Goal: Task Accomplishment & Management: Complete application form

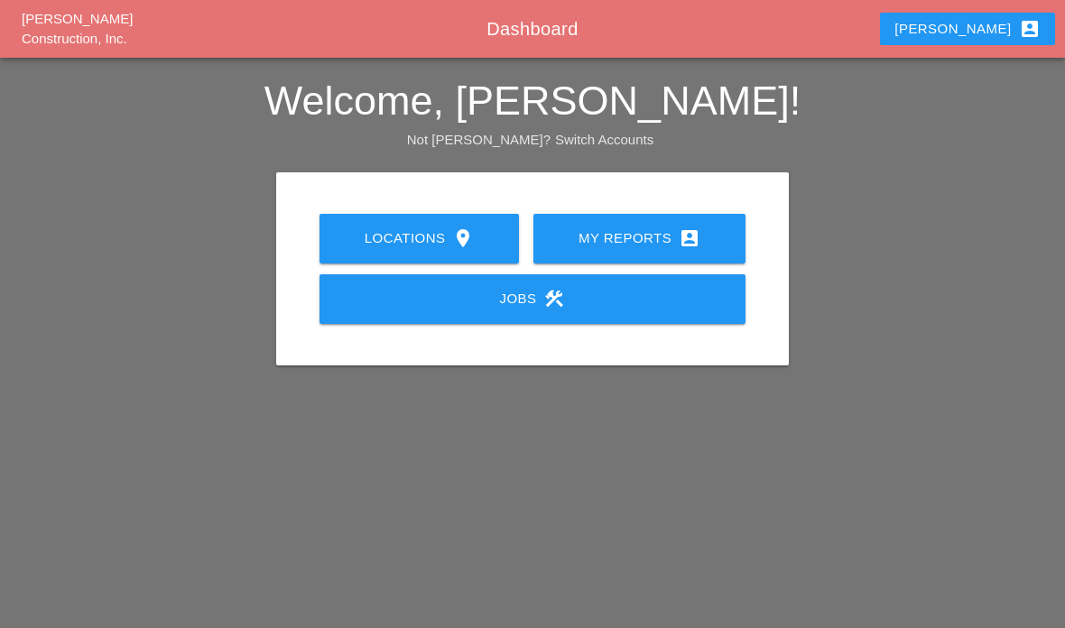
click at [672, 236] on div "My Reports account_box" at bounding box center [639, 238] width 154 height 22
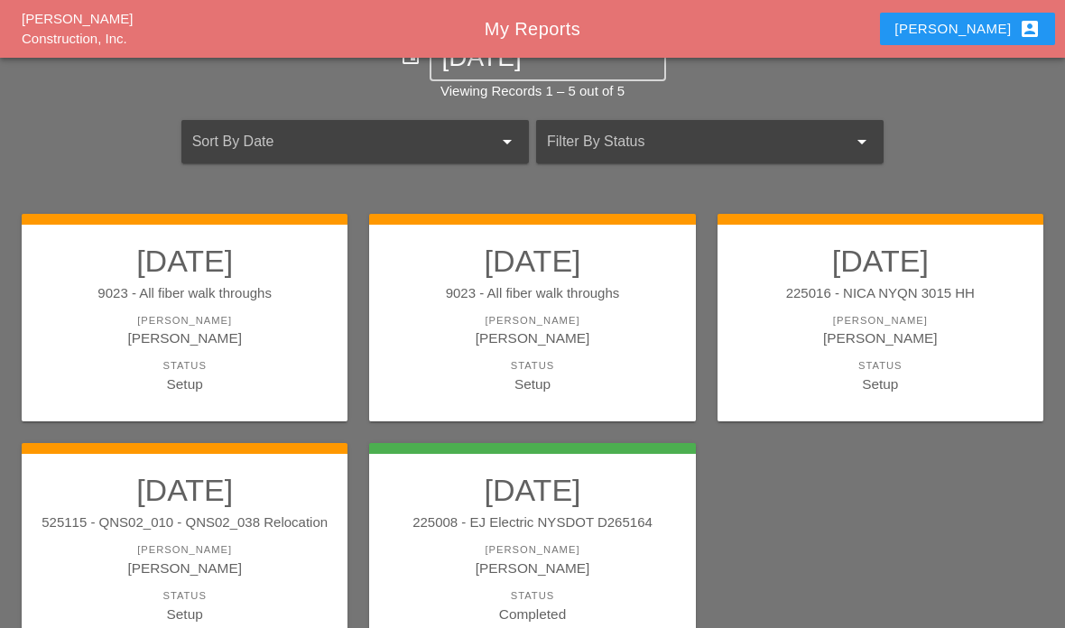
scroll to position [145, 0]
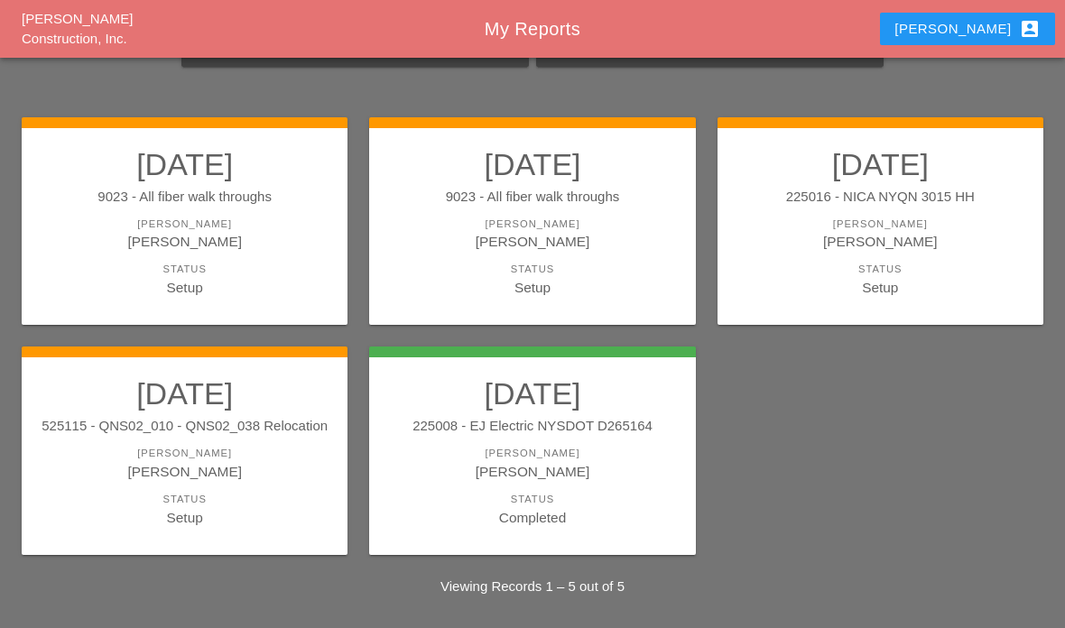
click at [128, 405] on h2 "10/06/2025" at bounding box center [185, 393] width 290 height 36
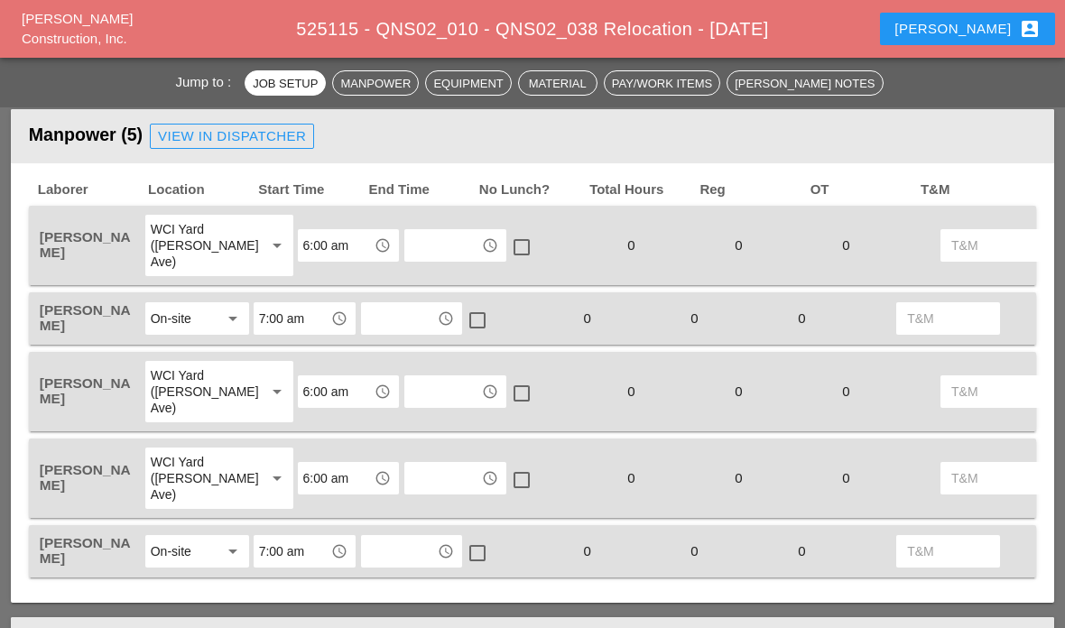
scroll to position [927, 0]
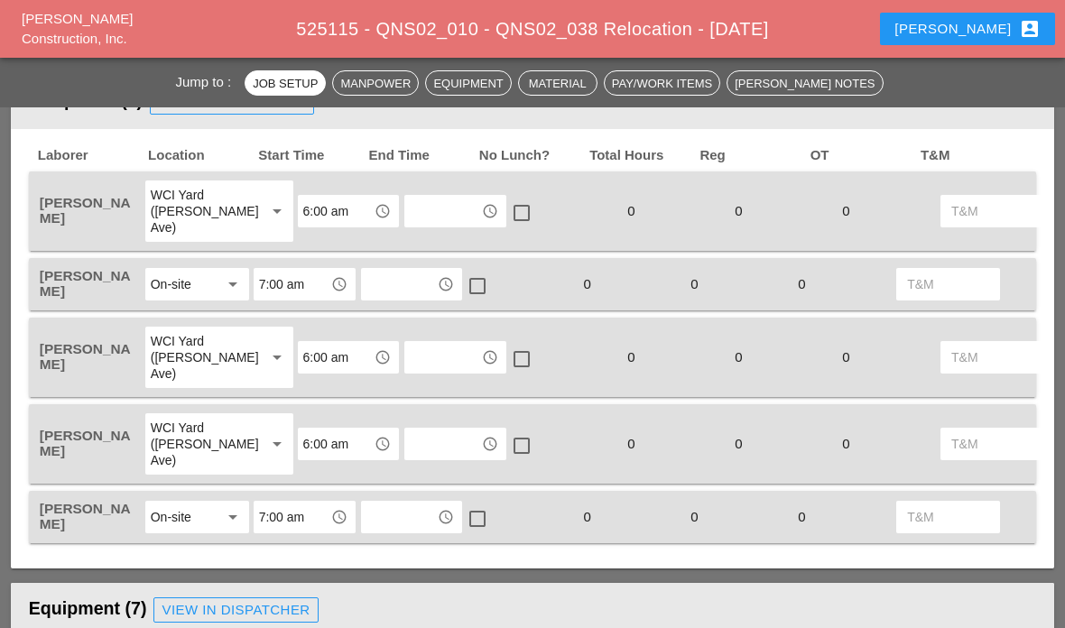
click at [428, 197] on input "text" at bounding box center [443, 211] width 66 height 29
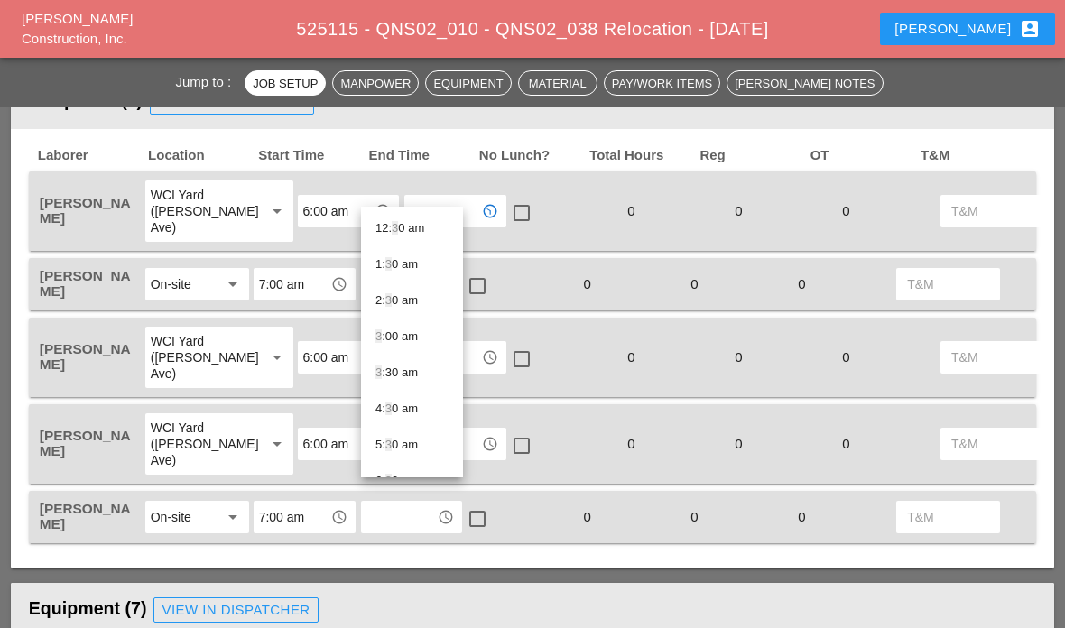
type input "3:3"
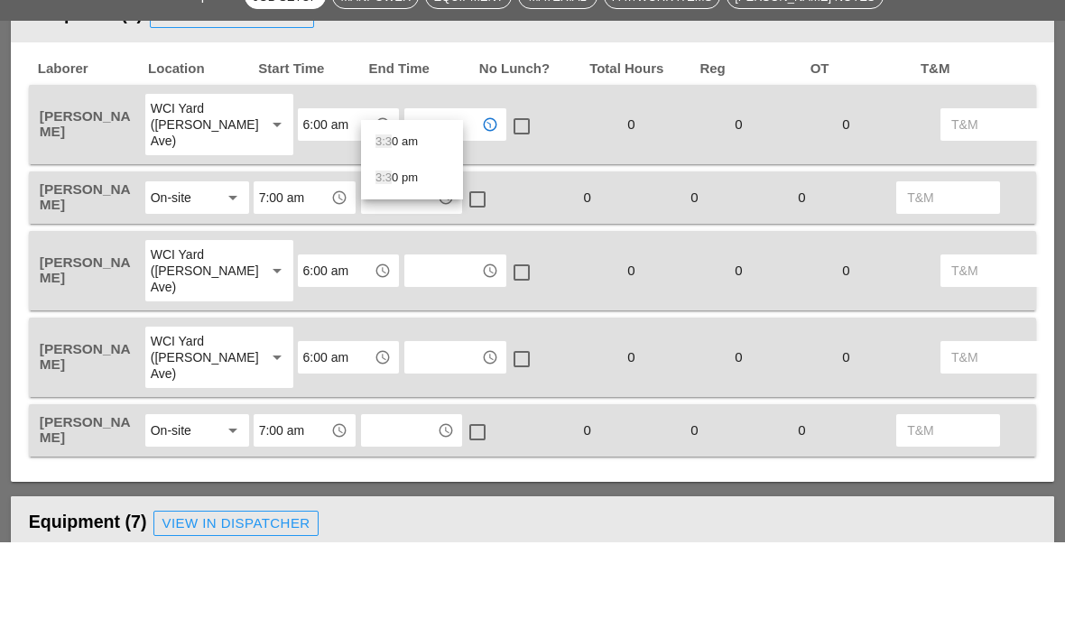
click at [436, 254] on div "3:3 0 pm" at bounding box center [411, 265] width 73 height 22
click at [415, 270] on input "text" at bounding box center [399, 284] width 66 height 29
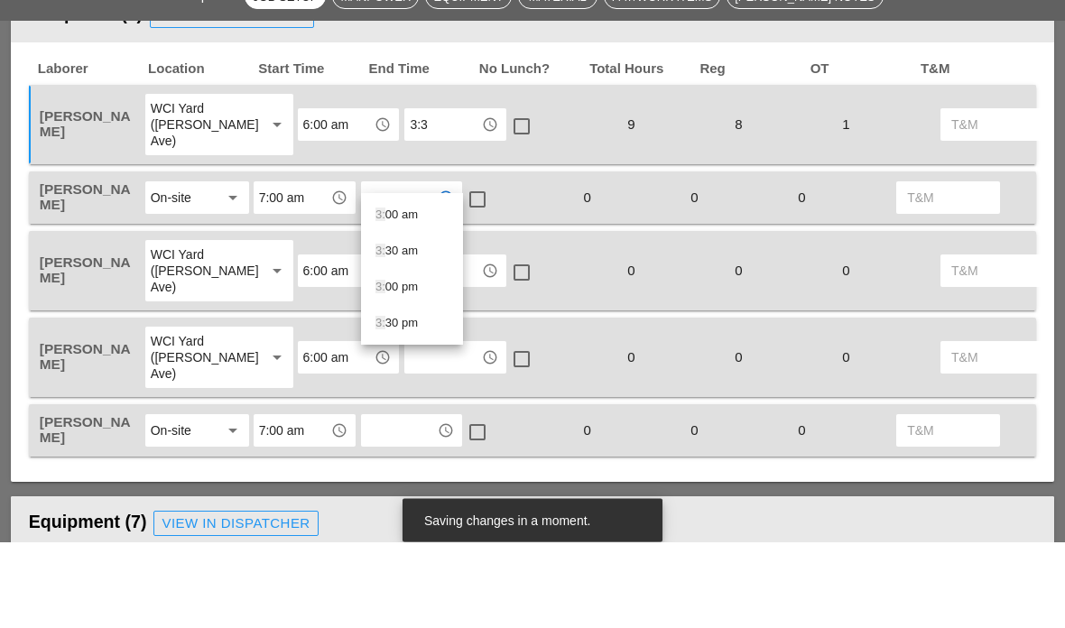
type input "3:3"
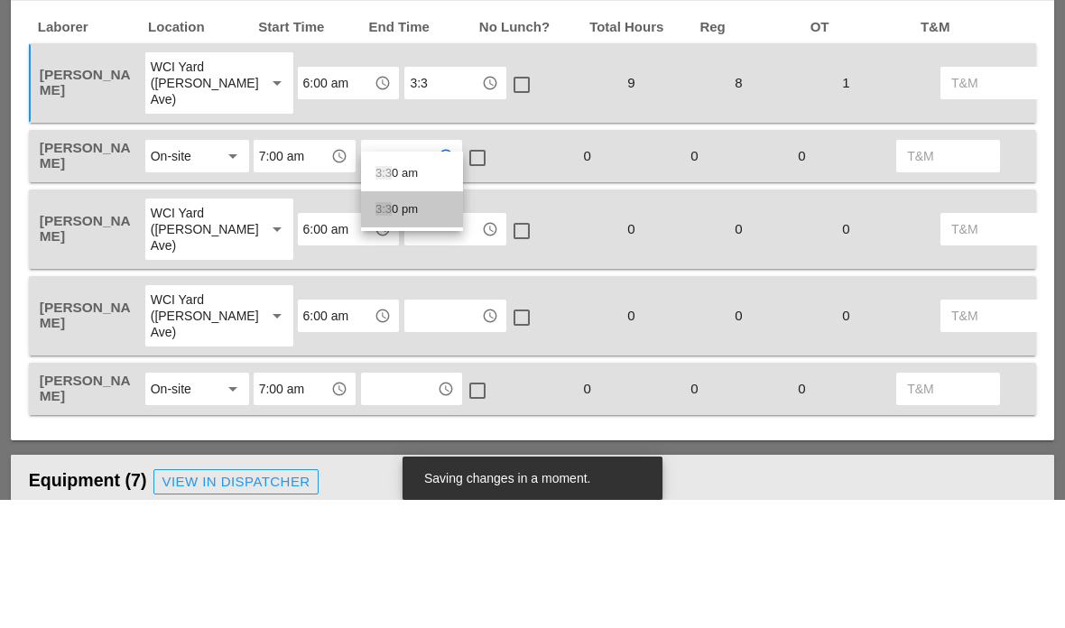
click at [420, 327] on div "3:3 0 pm" at bounding box center [411, 338] width 73 height 22
click at [410, 343] on input "text" at bounding box center [443, 357] width 66 height 29
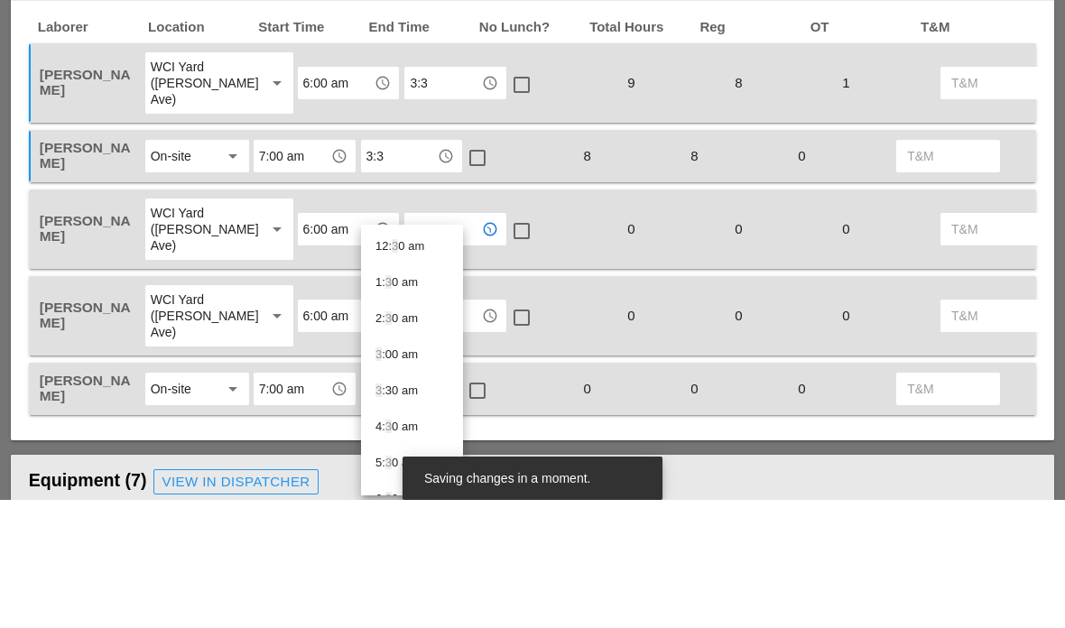
type input "3:3"
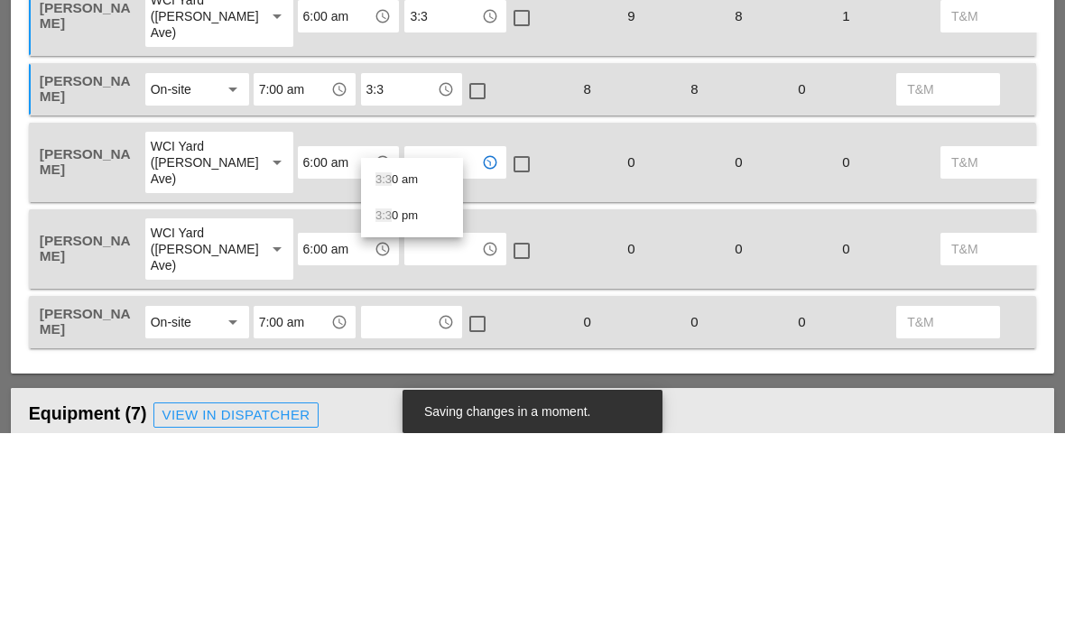
click at [420, 400] on div "3:3 0 pm" at bounding box center [411, 411] width 73 height 22
click at [410, 430] on input "text" at bounding box center [443, 444] width 66 height 29
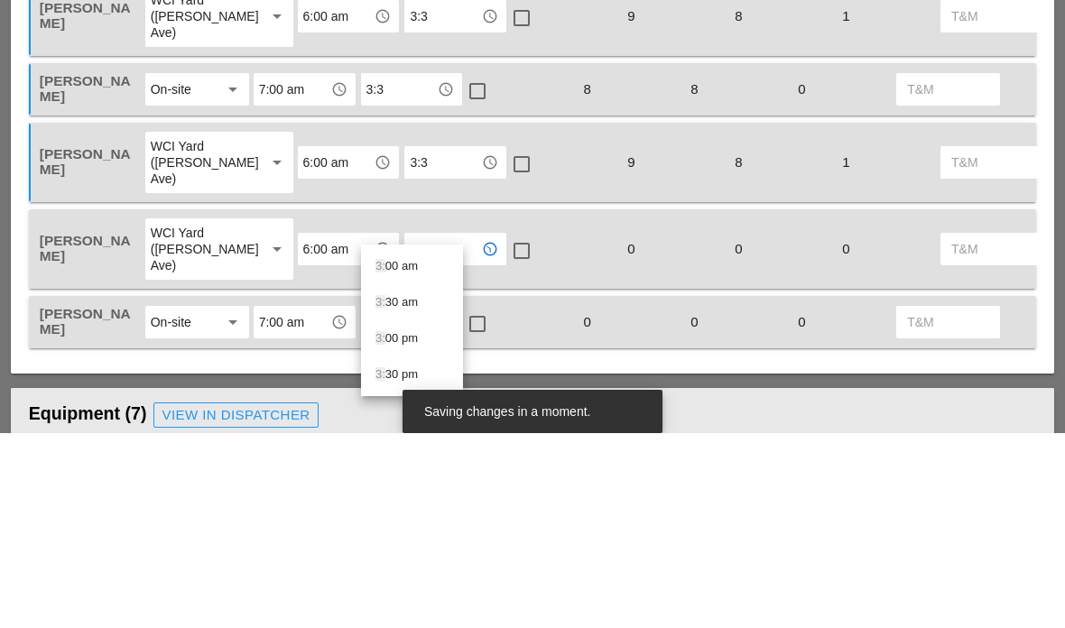
type input "3:3"
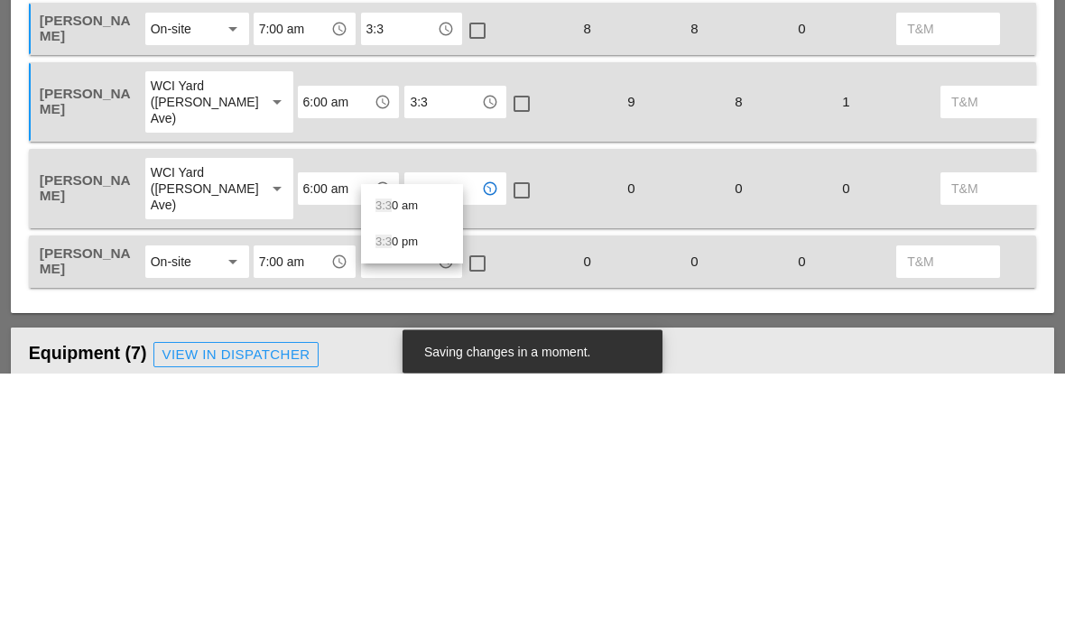
click at [421, 479] on div "3:3 0 pm" at bounding box center [411, 497] width 73 height 36
click at [419, 503] on input "text" at bounding box center [399, 517] width 66 height 29
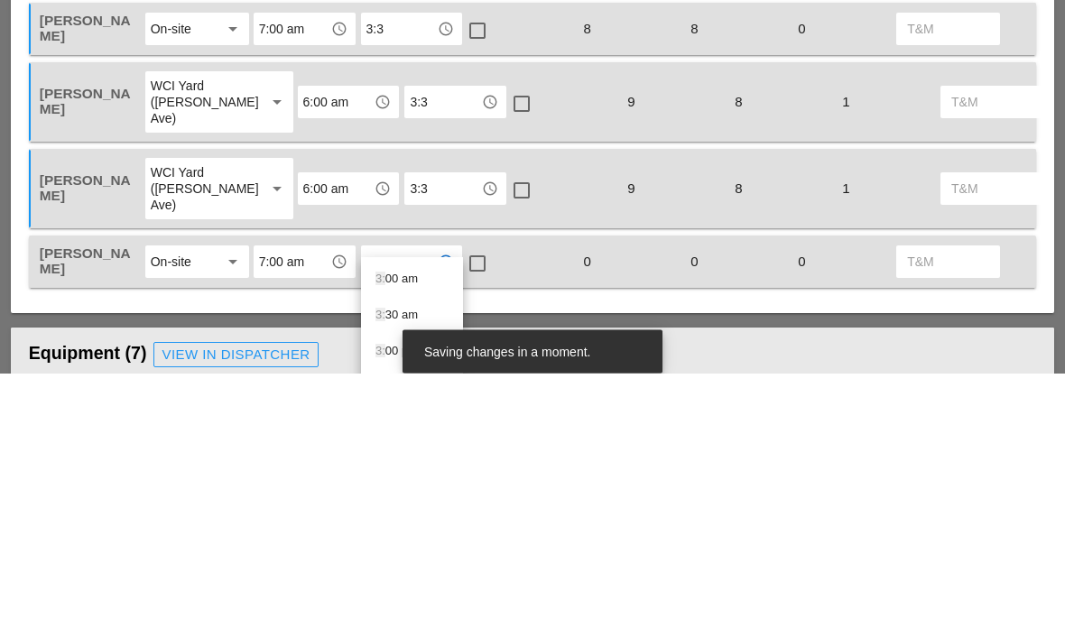
type input "3:3"
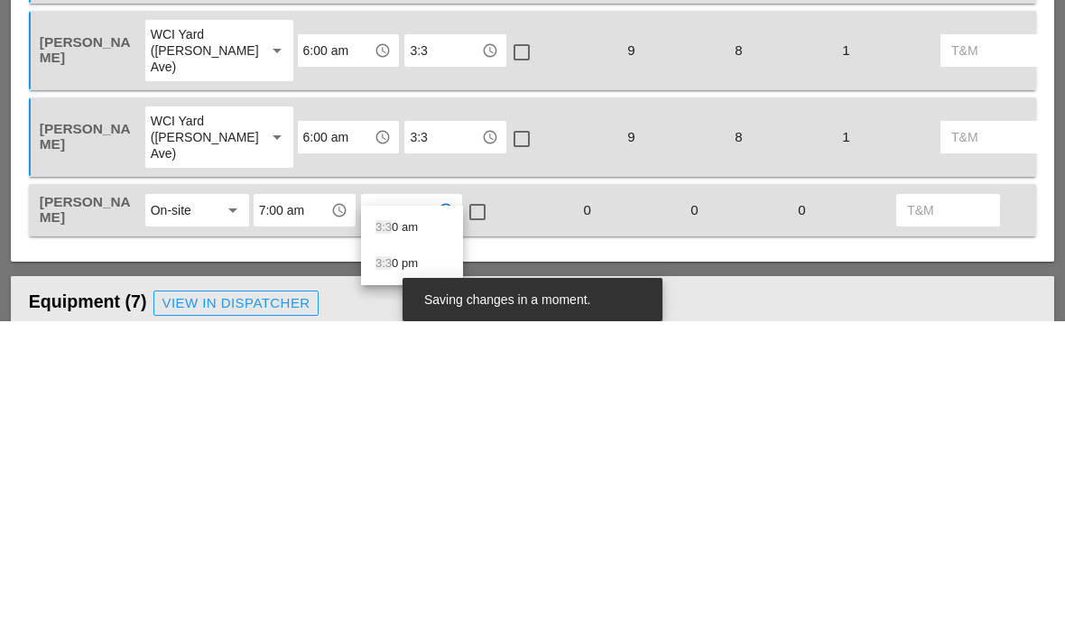
click at [429, 559] on div "3:3 0 pm" at bounding box center [411, 570] width 73 height 22
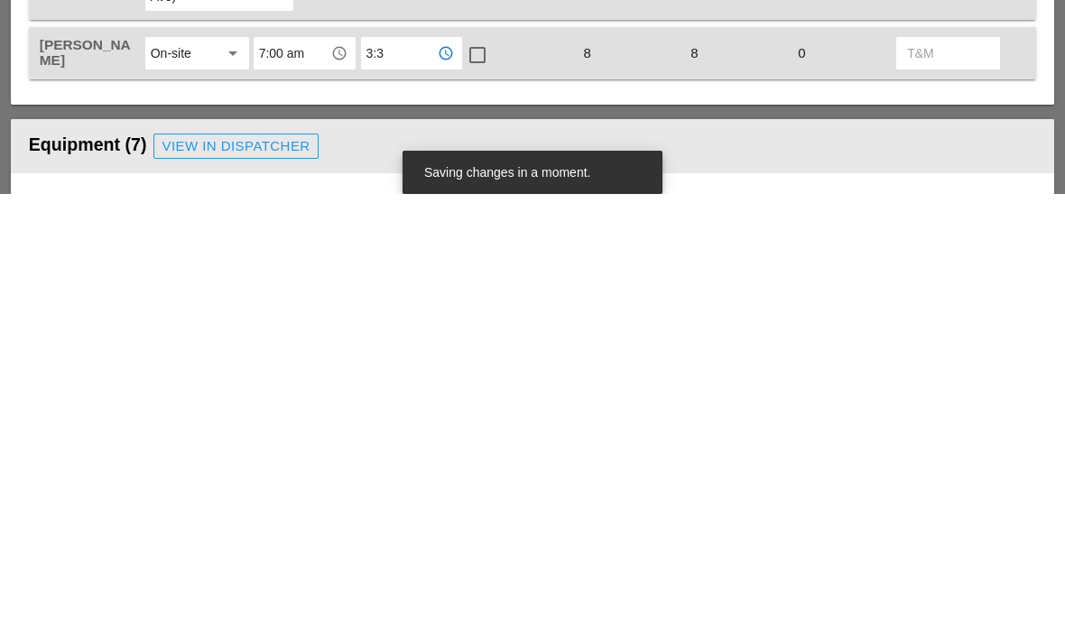
scroll to position [1042, 0]
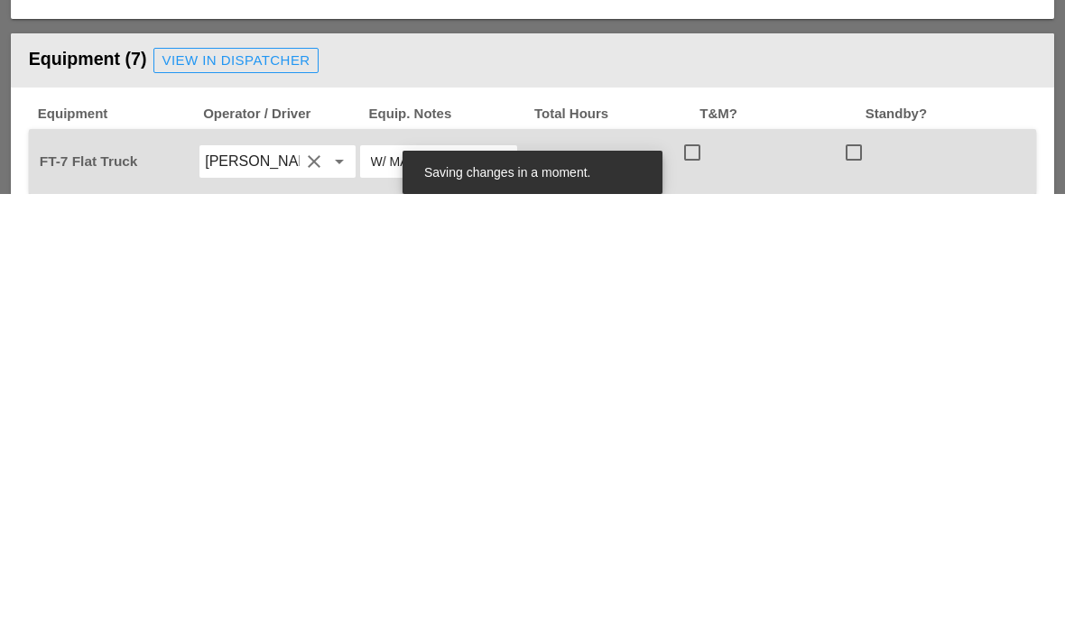
click at [703, 571] on div at bounding box center [692, 586] width 31 height 31
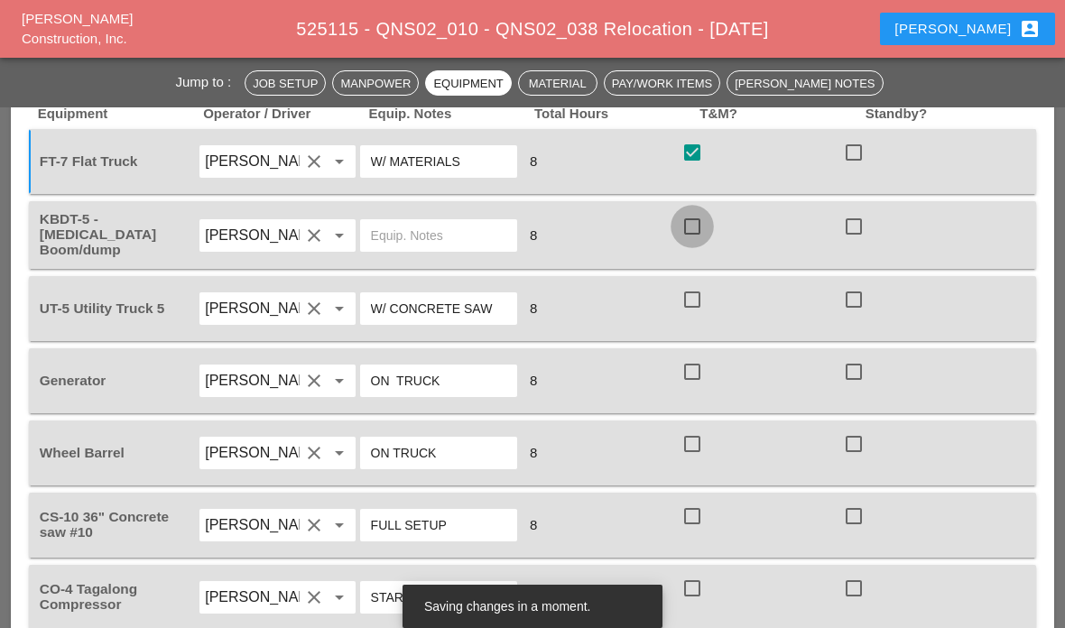
click at [703, 211] on div at bounding box center [692, 226] width 31 height 31
click at [704, 284] on div at bounding box center [692, 299] width 31 height 31
click at [704, 356] on div at bounding box center [692, 371] width 31 height 31
click at [700, 429] on div at bounding box center [692, 444] width 31 height 31
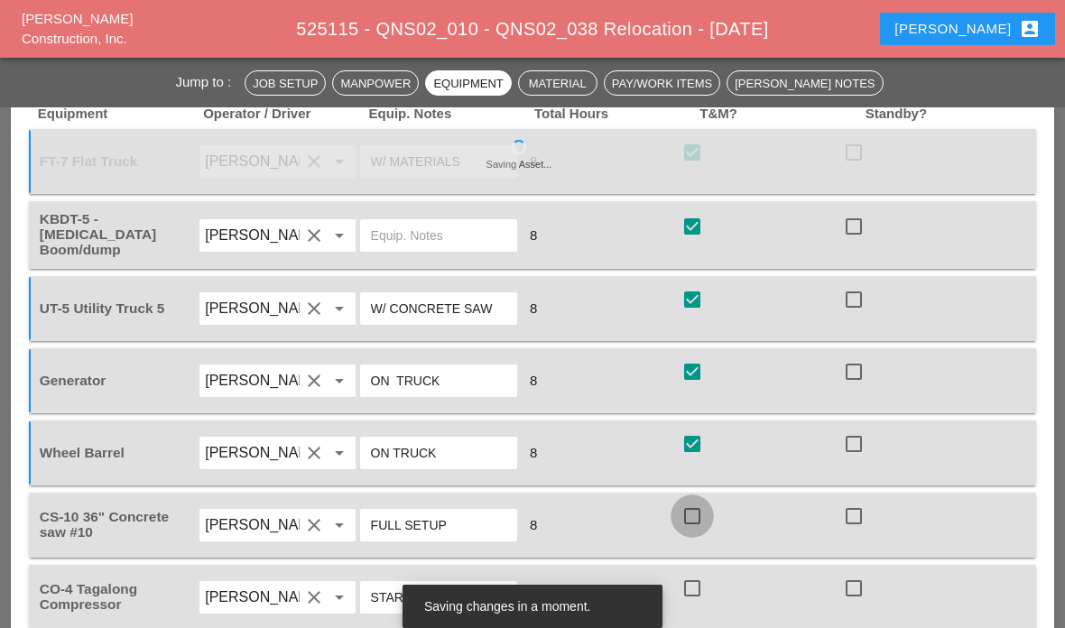
click at [696, 501] on div at bounding box center [692, 516] width 31 height 31
click at [696, 578] on div at bounding box center [692, 588] width 31 height 31
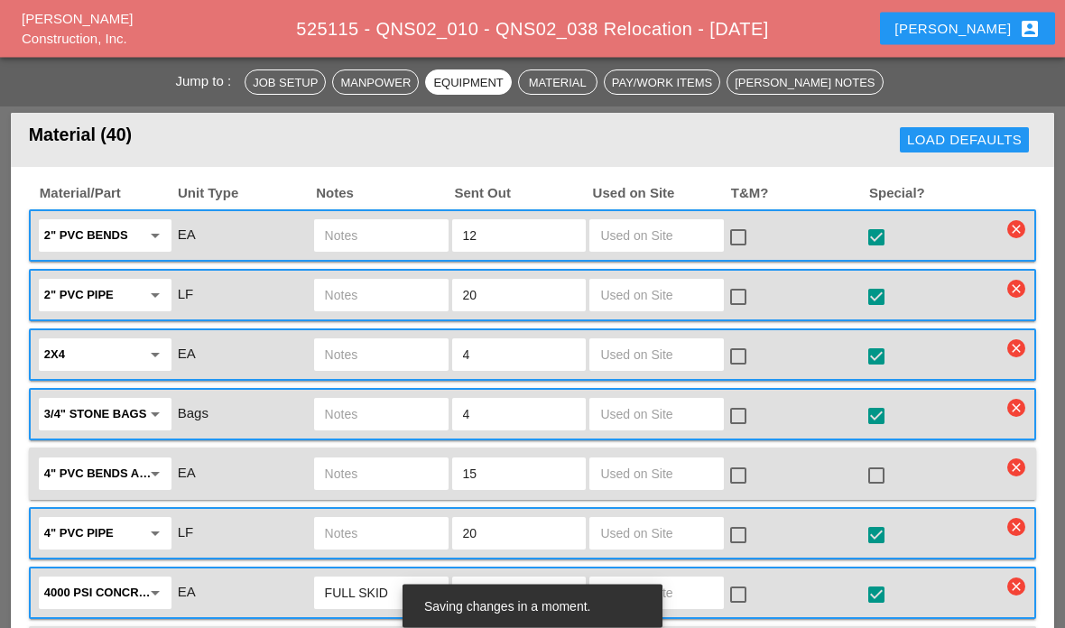
scroll to position [2033, 0]
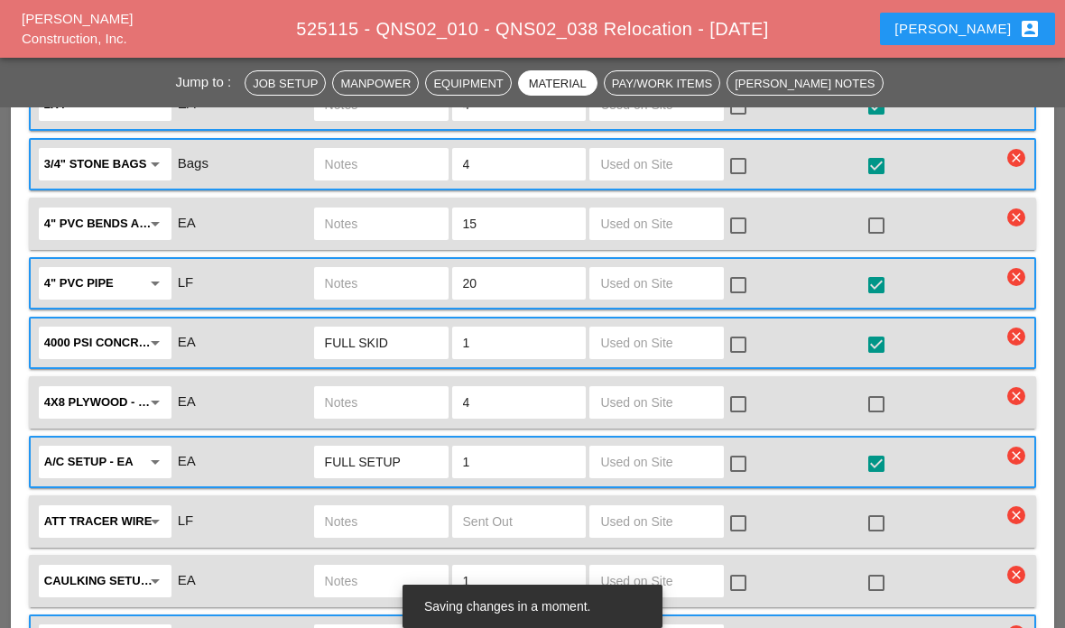
click at [673, 331] on input "text" at bounding box center [656, 342] width 113 height 29
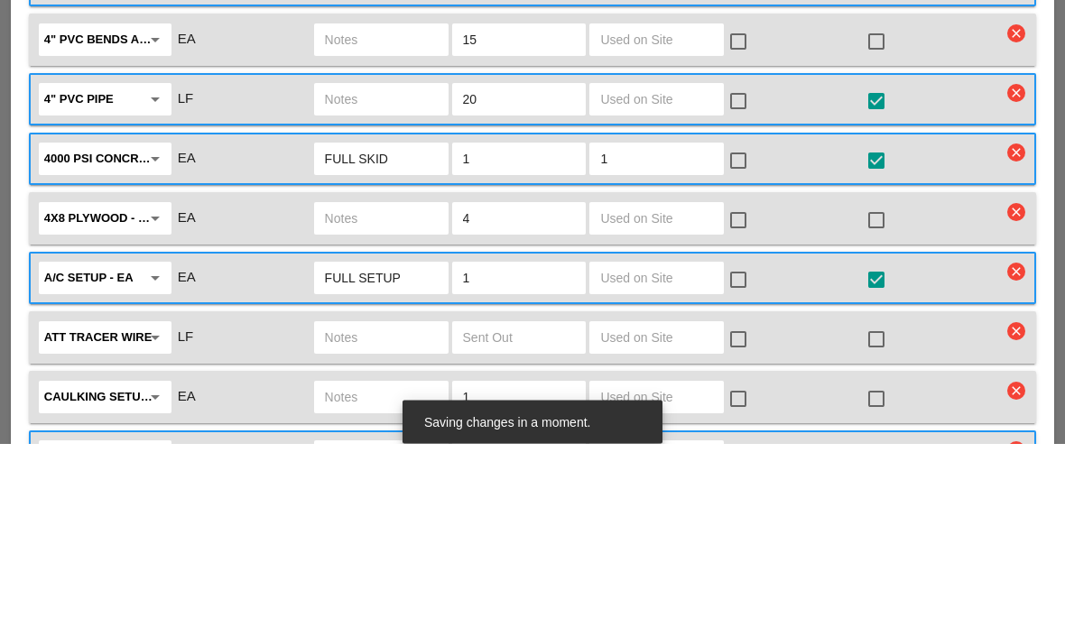
type input "1"
click at [752, 330] on div at bounding box center [738, 345] width 31 height 31
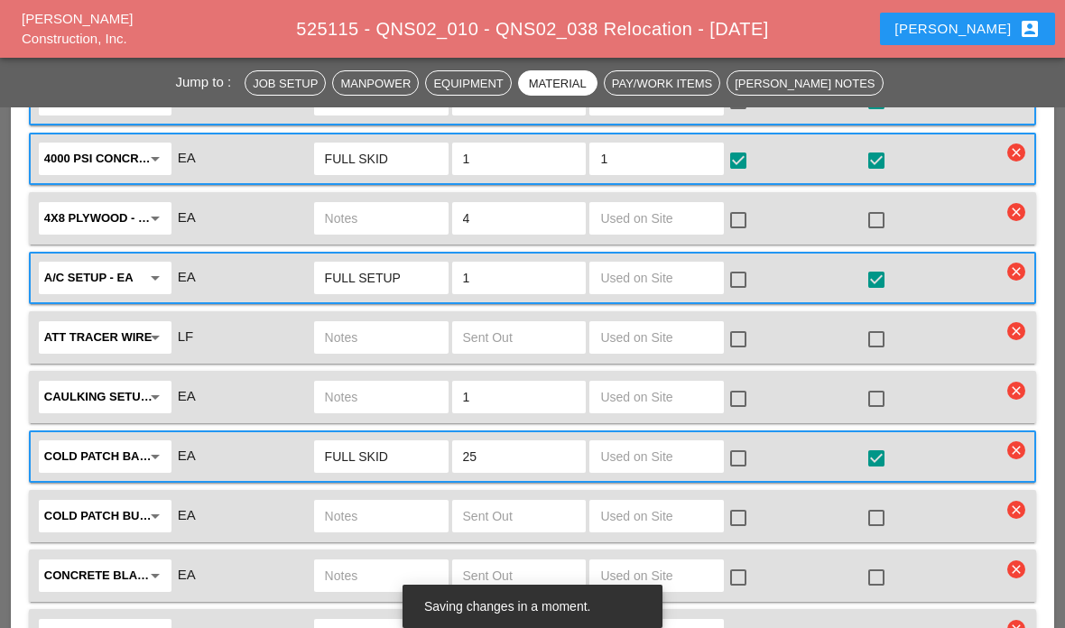
click at [749, 145] on div at bounding box center [738, 160] width 31 height 31
click at [746, 145] on div at bounding box center [738, 160] width 31 height 31
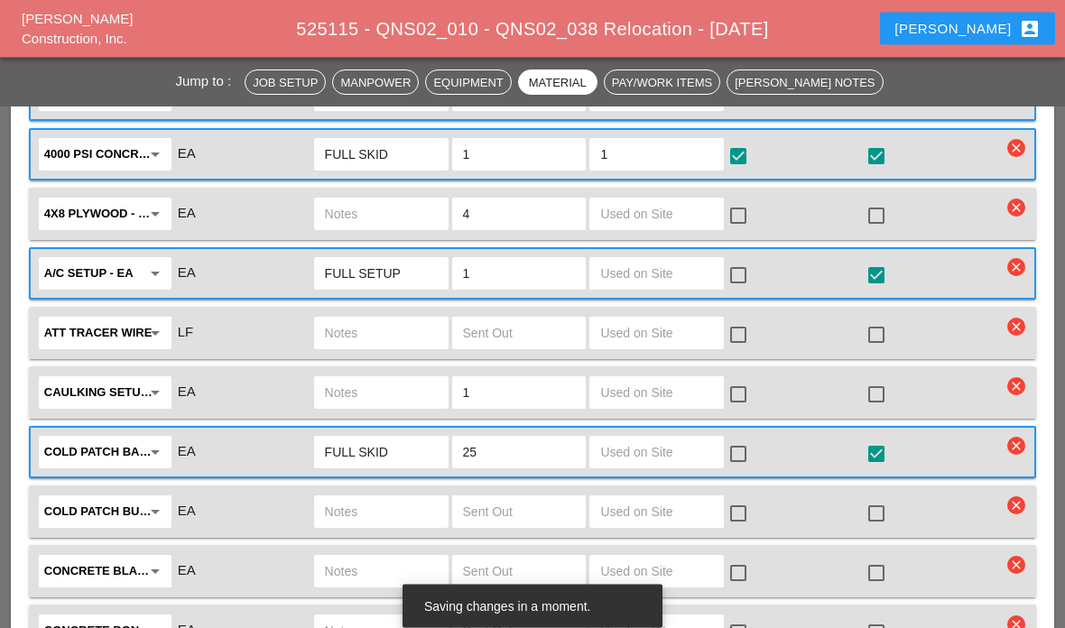
scroll to position [2472, 0]
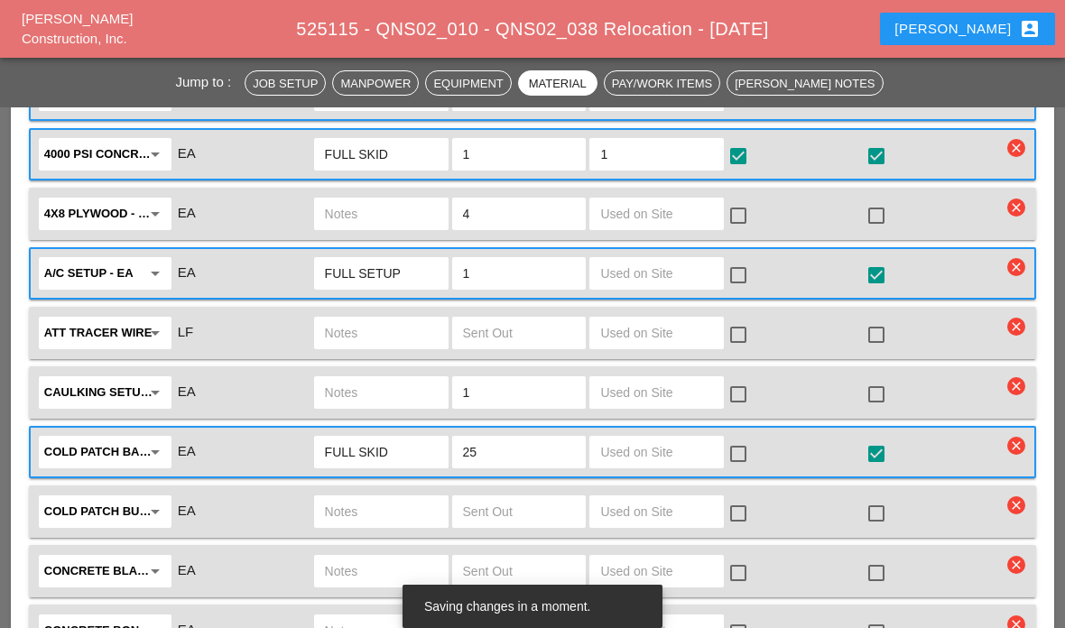
click at [674, 259] on input "text" at bounding box center [656, 273] width 113 height 29
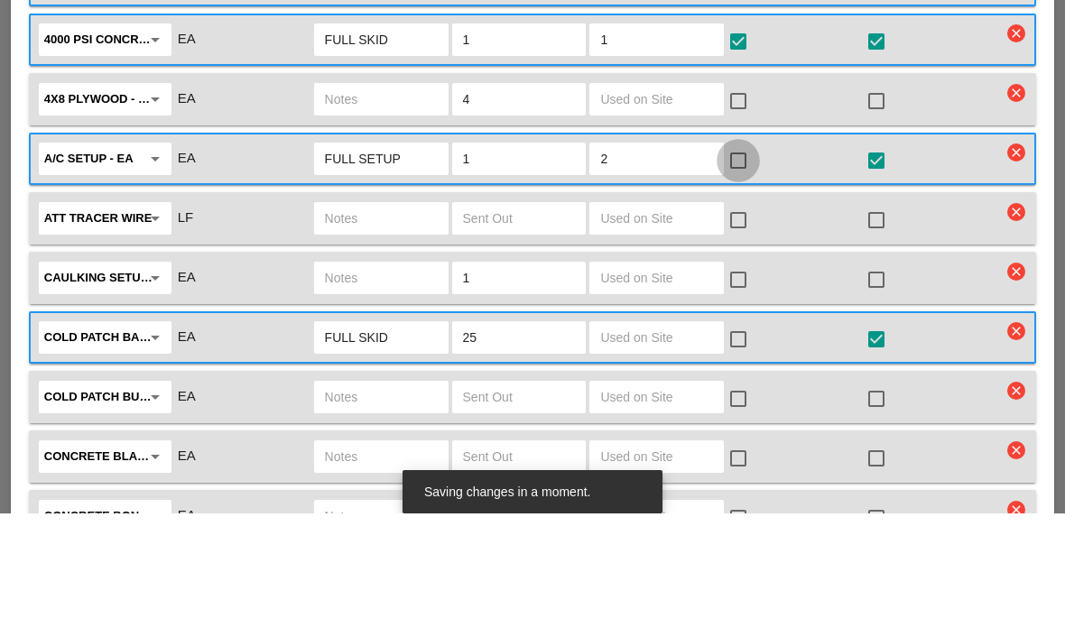
type input "2"
click at [741, 260] on div at bounding box center [738, 275] width 31 height 31
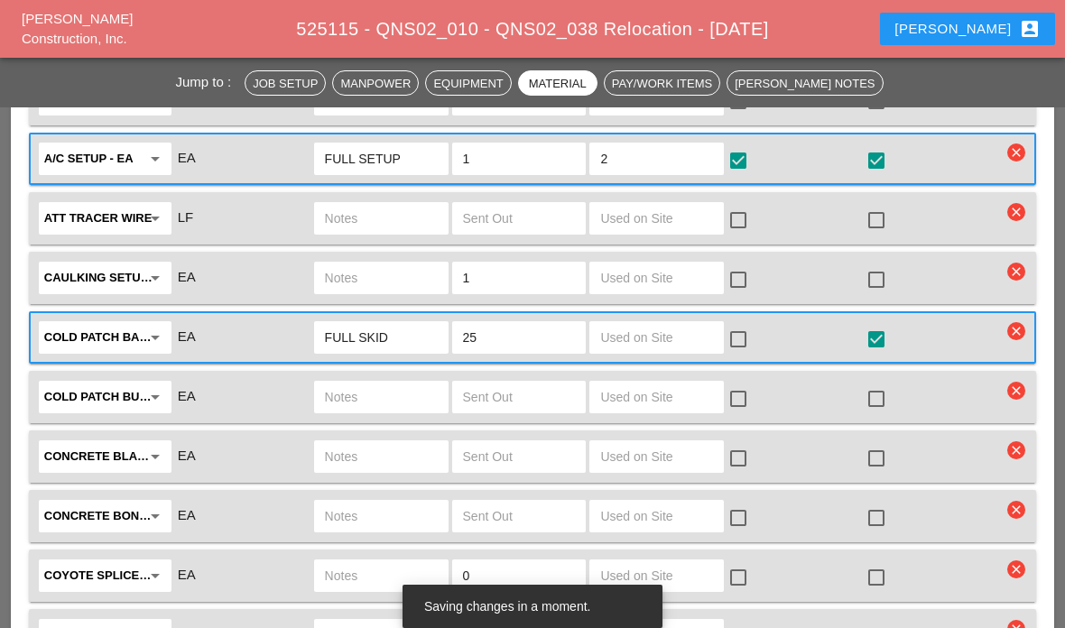
click at [682, 204] on input "text" at bounding box center [656, 218] width 113 height 29
type input "150"
click at [753, 205] on div at bounding box center [738, 220] width 31 height 31
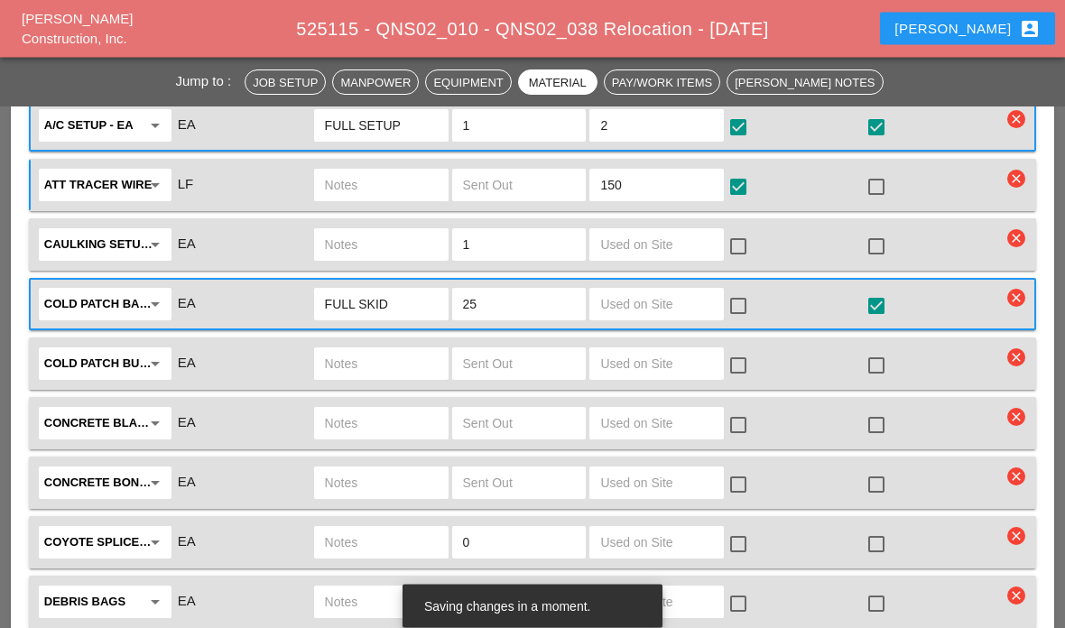
scroll to position [2620, 0]
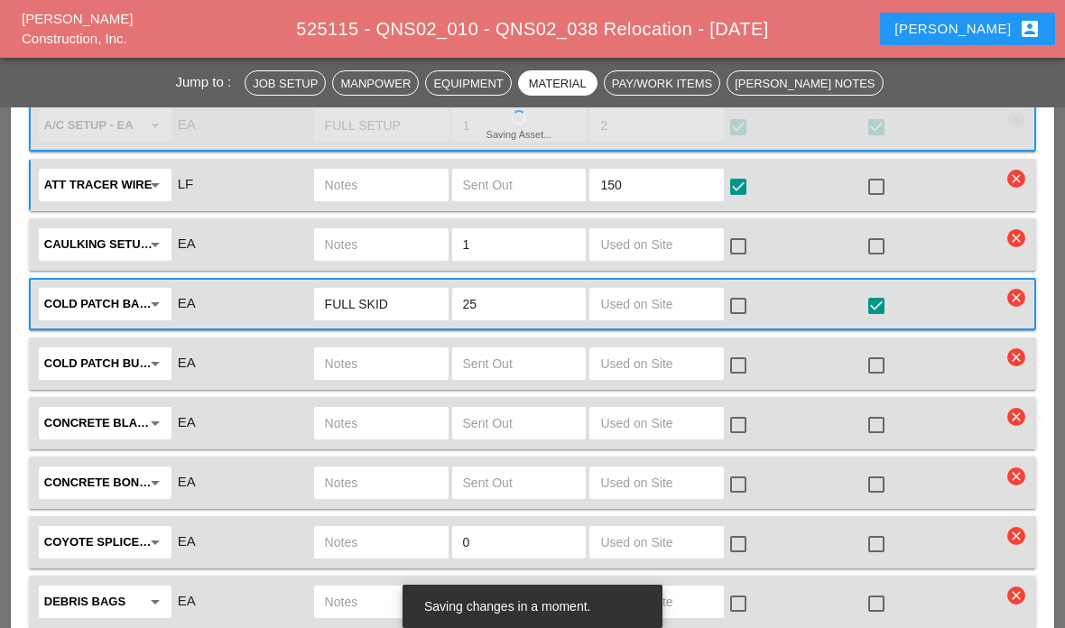
click at [681, 290] on input "text" at bounding box center [656, 304] width 113 height 29
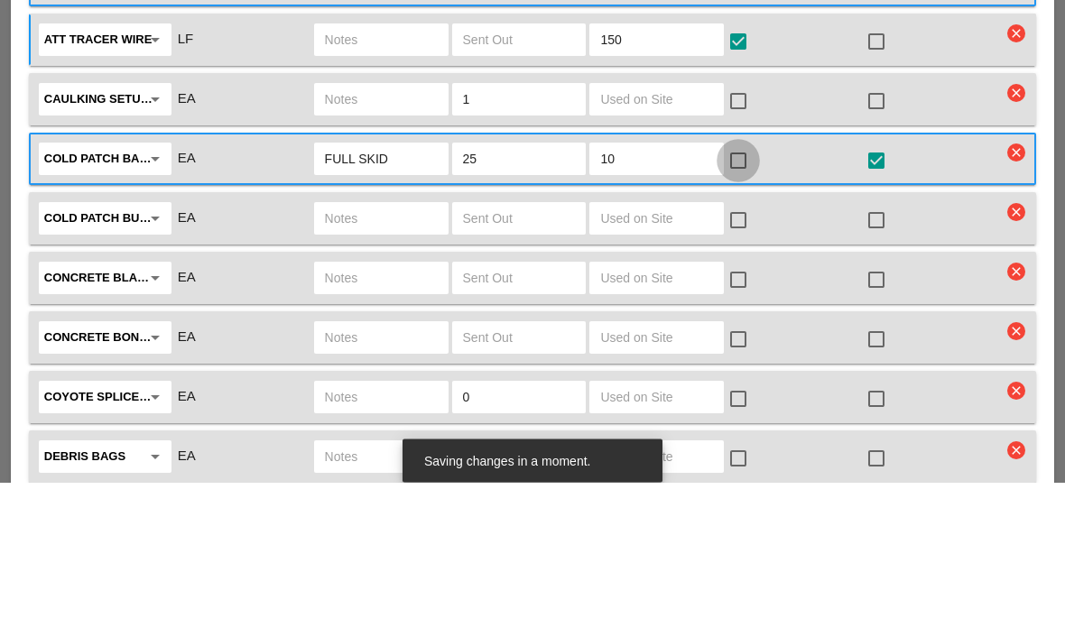
type input "10"
click at [726, 291] on div at bounding box center [738, 306] width 31 height 31
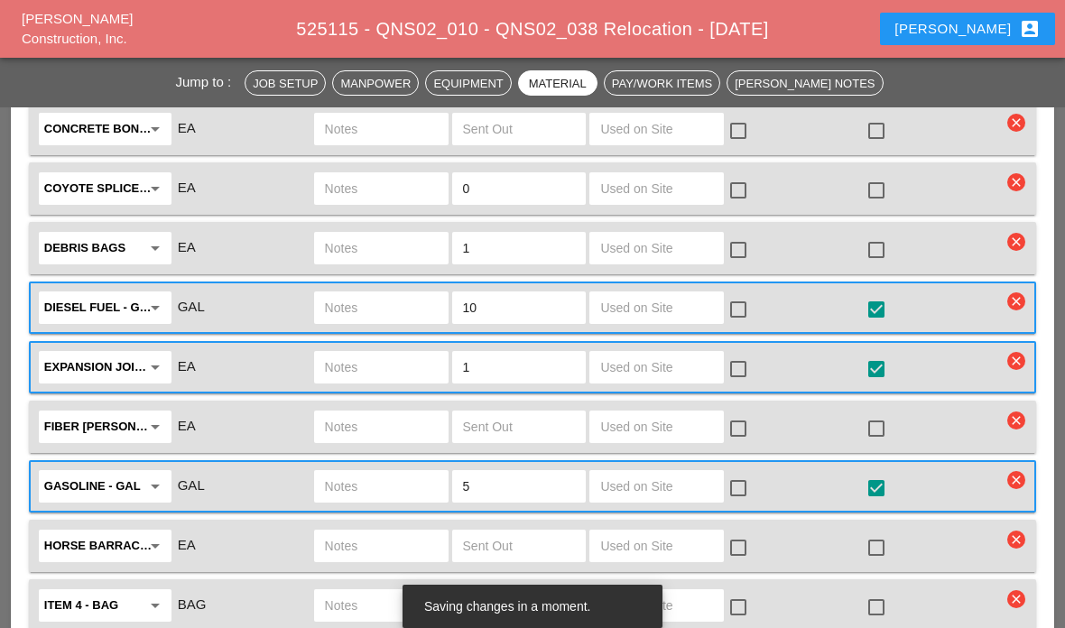
scroll to position [2981, 0]
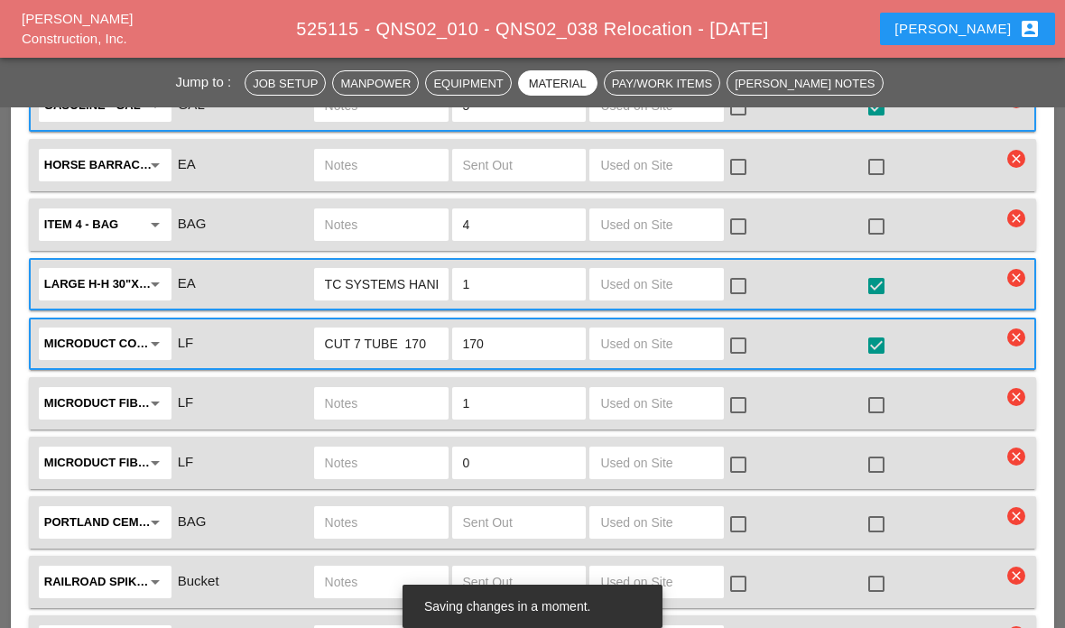
click at [682, 270] on input "text" at bounding box center [656, 284] width 113 height 29
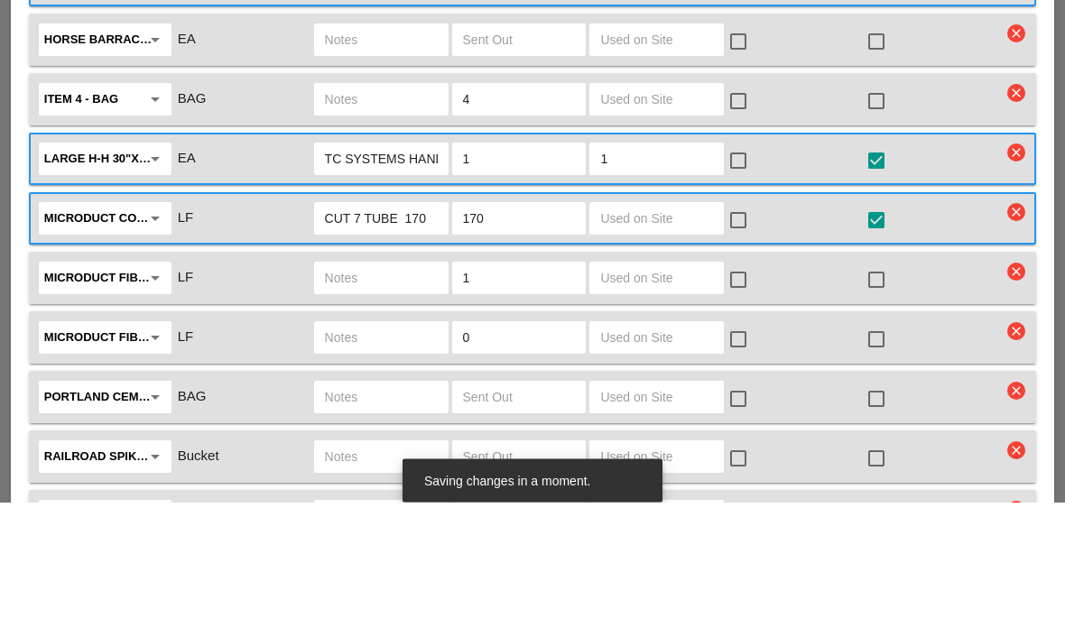
type input "1"
click at [753, 272] on div at bounding box center [738, 287] width 31 height 31
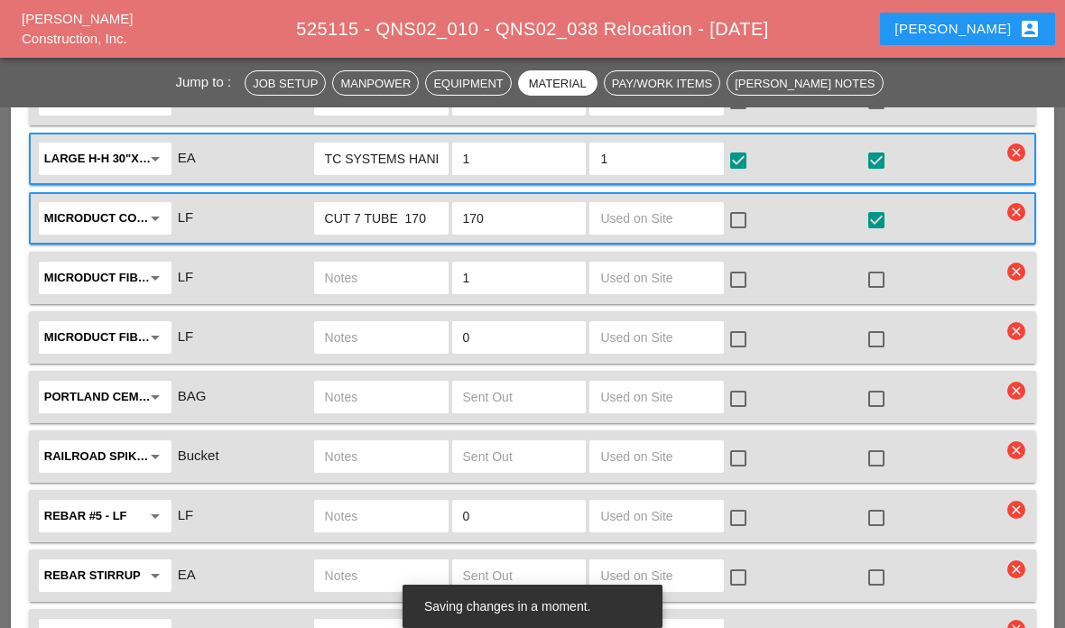
click at [702, 204] on input "text" at bounding box center [656, 218] width 113 height 29
type input "150"
click at [753, 205] on div at bounding box center [738, 220] width 31 height 31
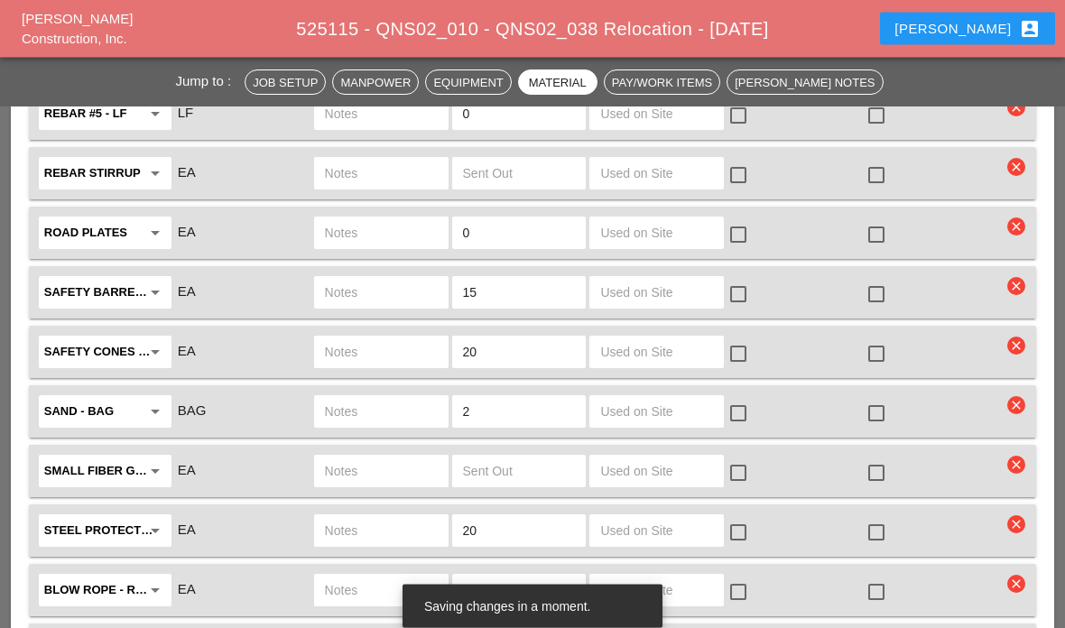
scroll to position [3887, 0]
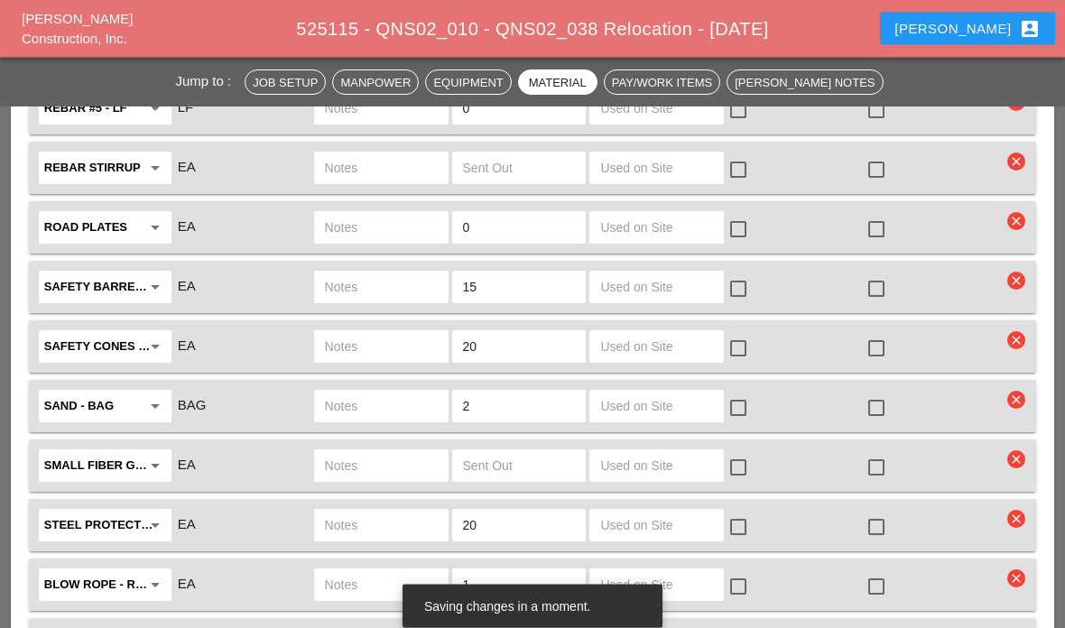
click at [674, 273] on input "text" at bounding box center [656, 287] width 113 height 29
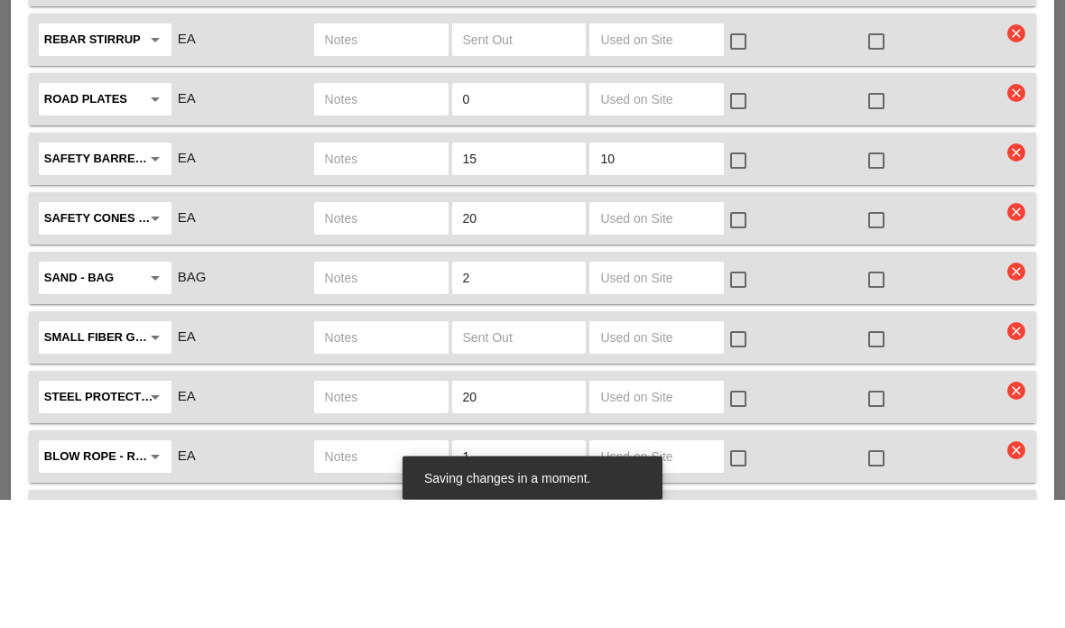
type input "10"
click at [687, 333] on input "text" at bounding box center [656, 347] width 113 height 29
type input "10"
click at [733, 334] on div at bounding box center [738, 349] width 31 height 31
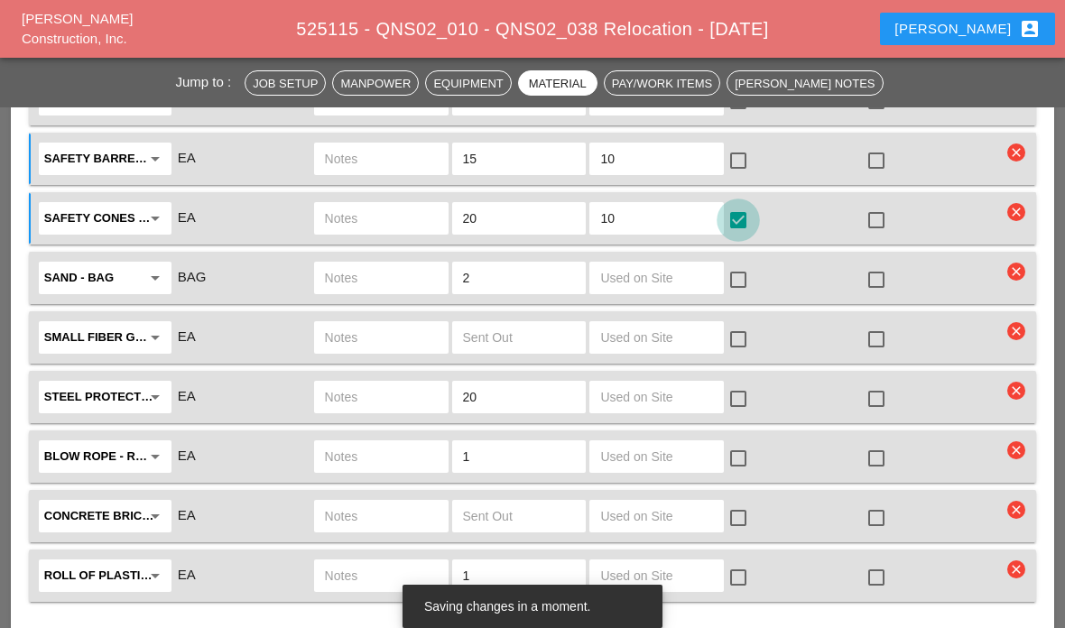
click at [750, 145] on div at bounding box center [738, 160] width 31 height 31
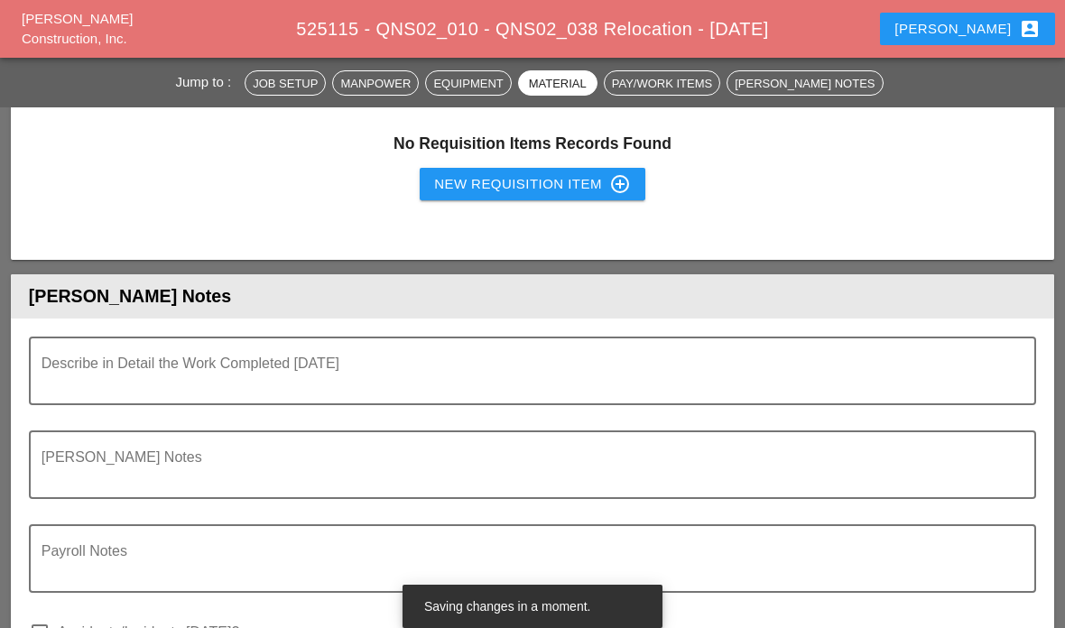
scroll to position [4774, 0]
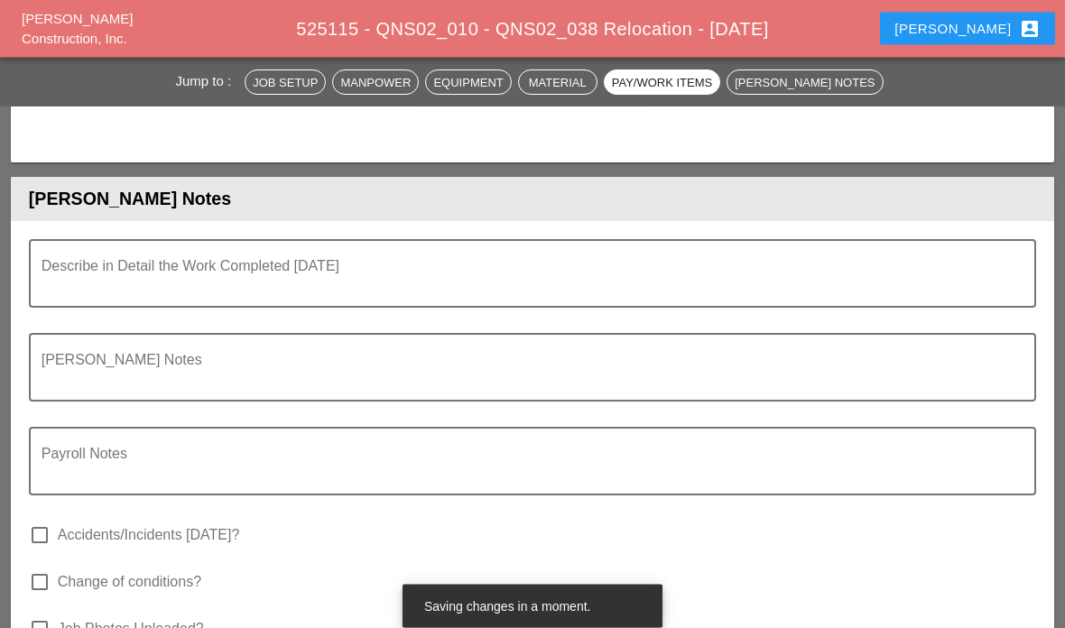
click at [786, 264] on textarea "Describe in Detail the Work Completed Today" at bounding box center [525, 285] width 967 height 43
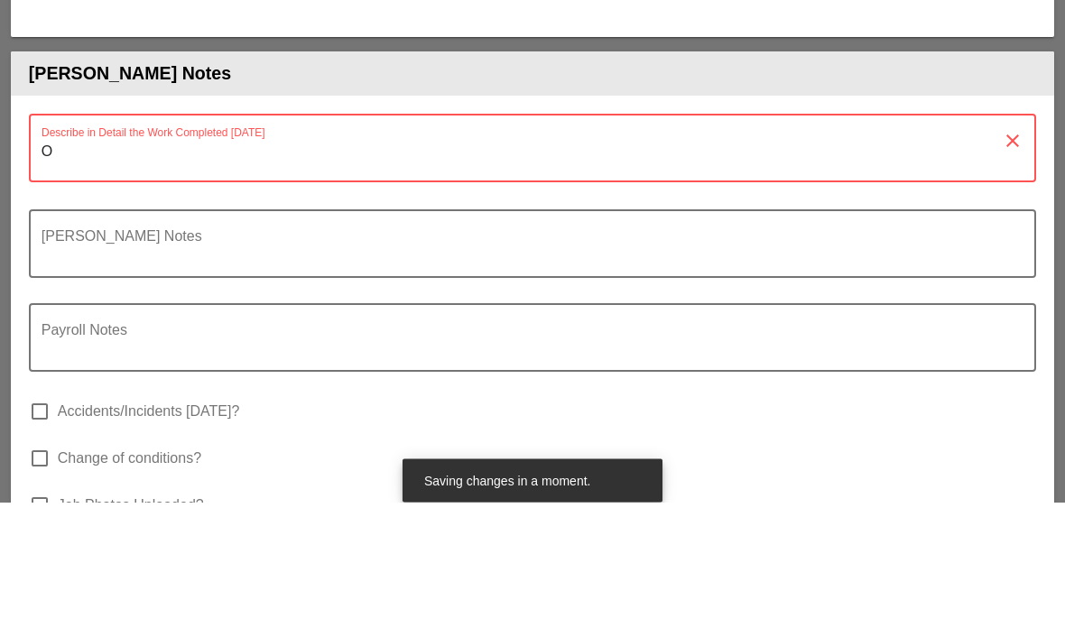
type textarea "Op"
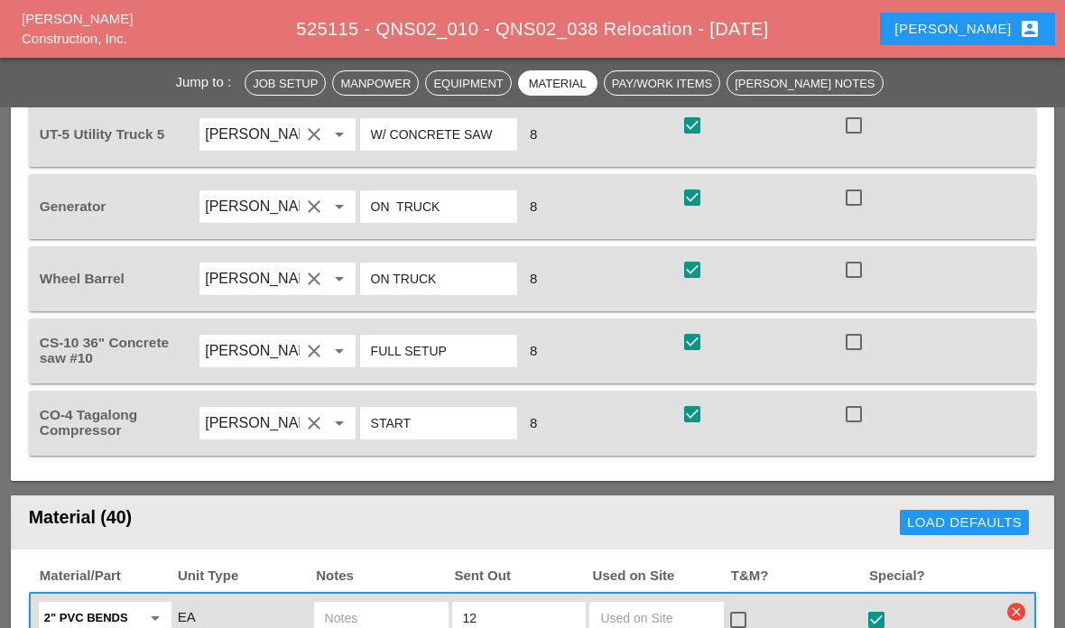
scroll to position [1644, 0]
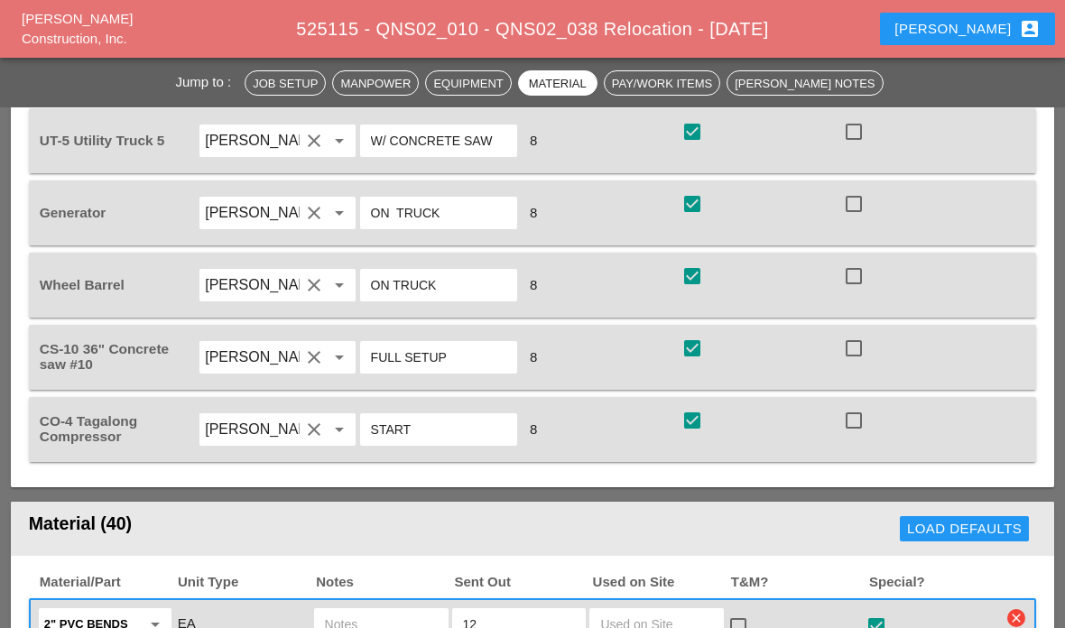
click at [964, 180] on div "Generator Jorge Barajas clear arrow_drop_down ON TRUCK 8 check_box check check_…" at bounding box center [532, 212] width 1007 height 65
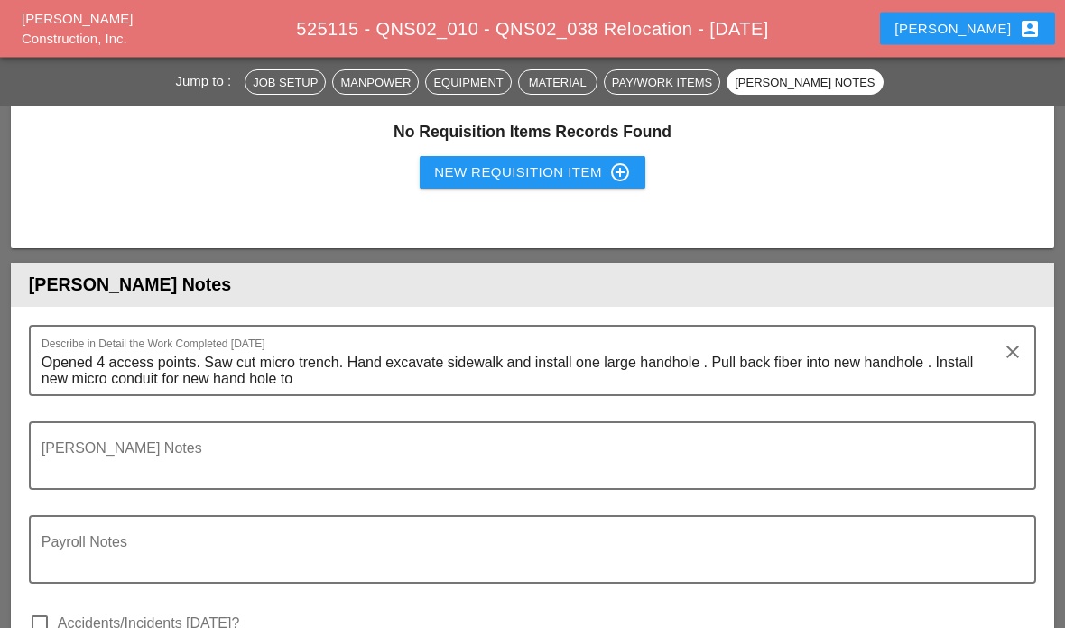
scroll to position [4603, 0]
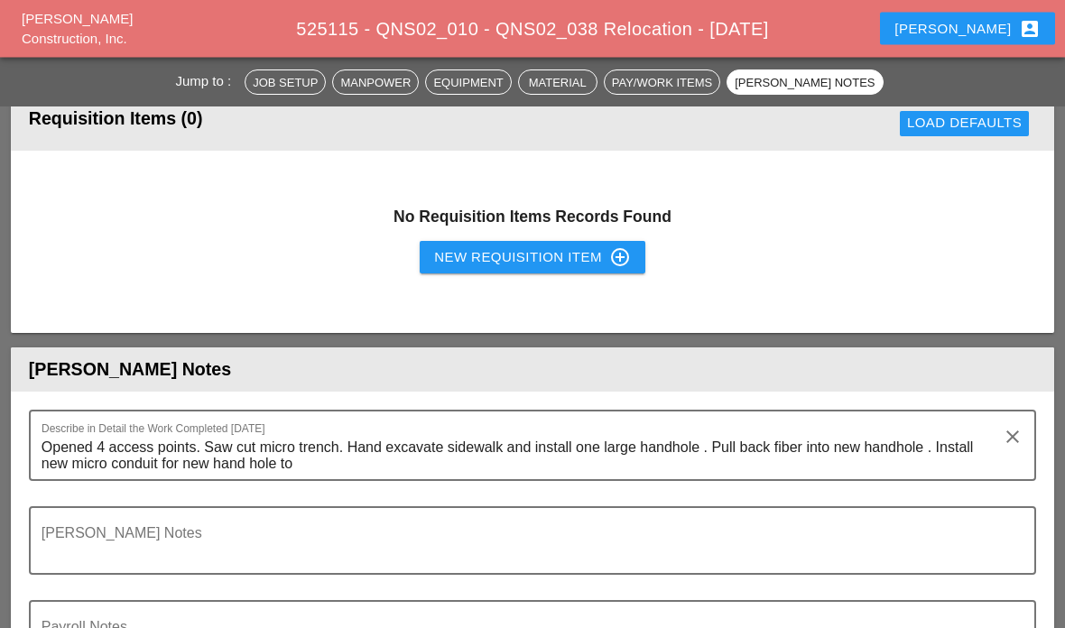
click at [370, 438] on textarea "Opened 4 access points. Saw cut micro trench. Hand excavate sidewalk and instal…" at bounding box center [525, 457] width 967 height 46
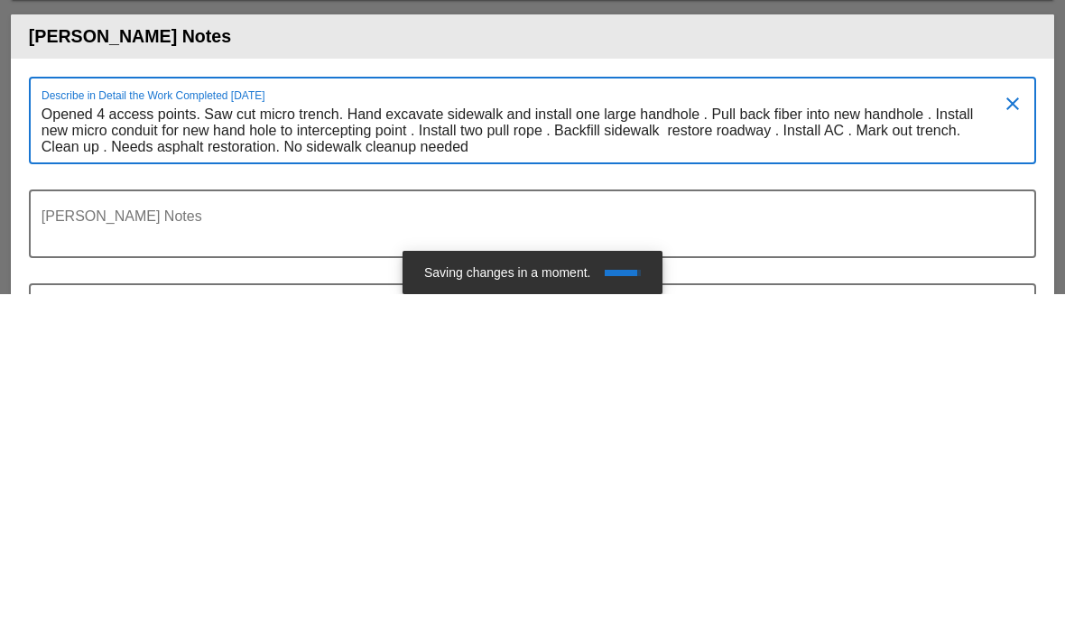
scroll to position [0, 0]
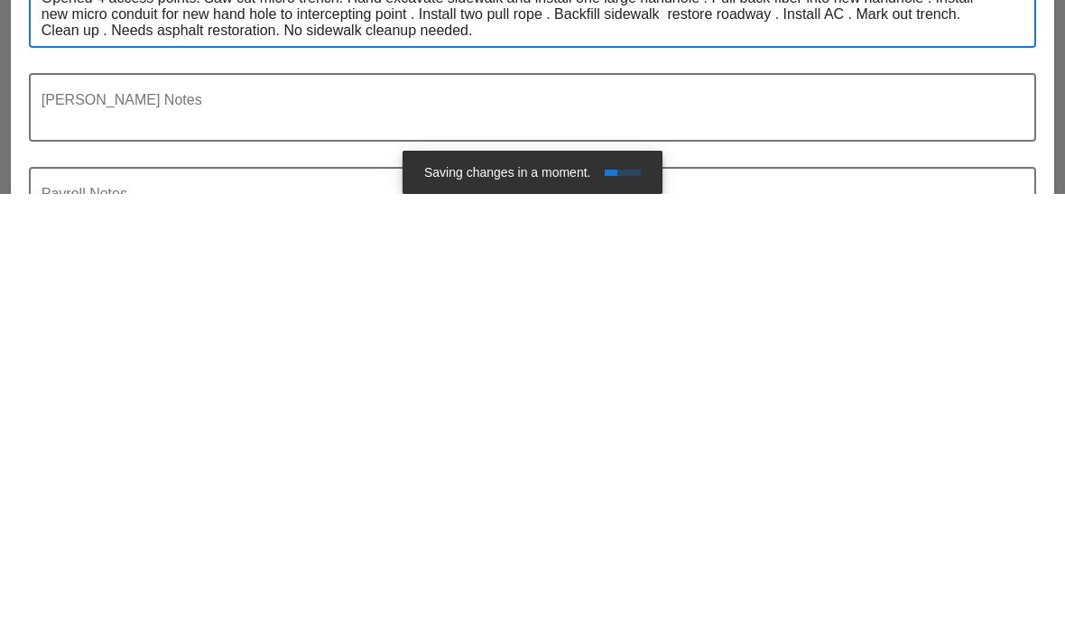
type textarea "Opened 4 access points. Saw cut micro trench. Hand excavate sidewalk and instal…"
click at [817, 507] on div "Foreman's Notes" at bounding box center [532, 554] width 1007 height 94
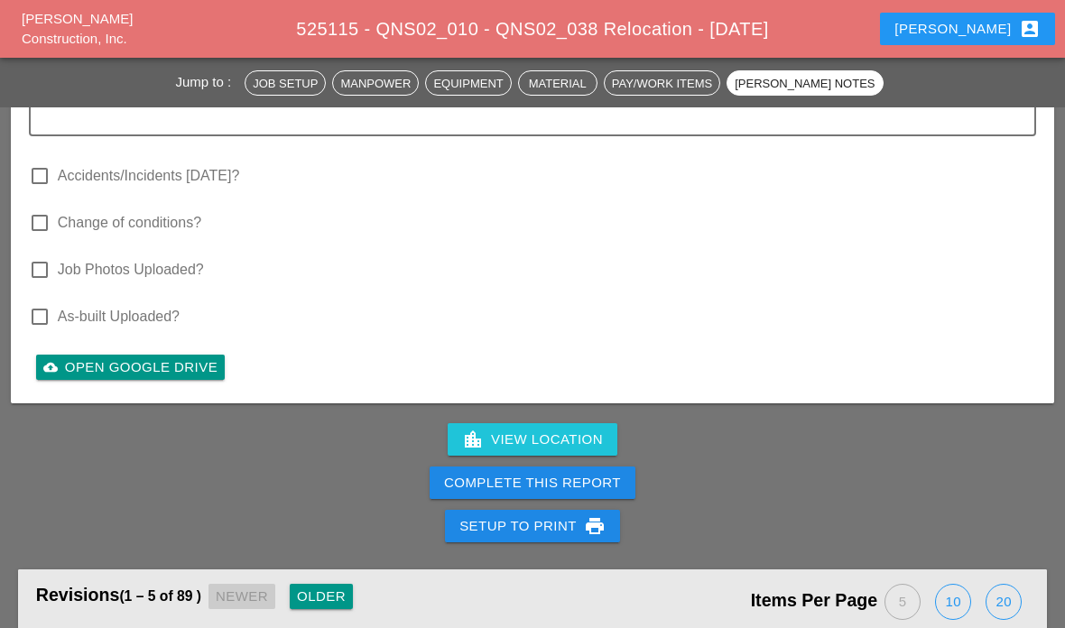
scroll to position [5350, 0]
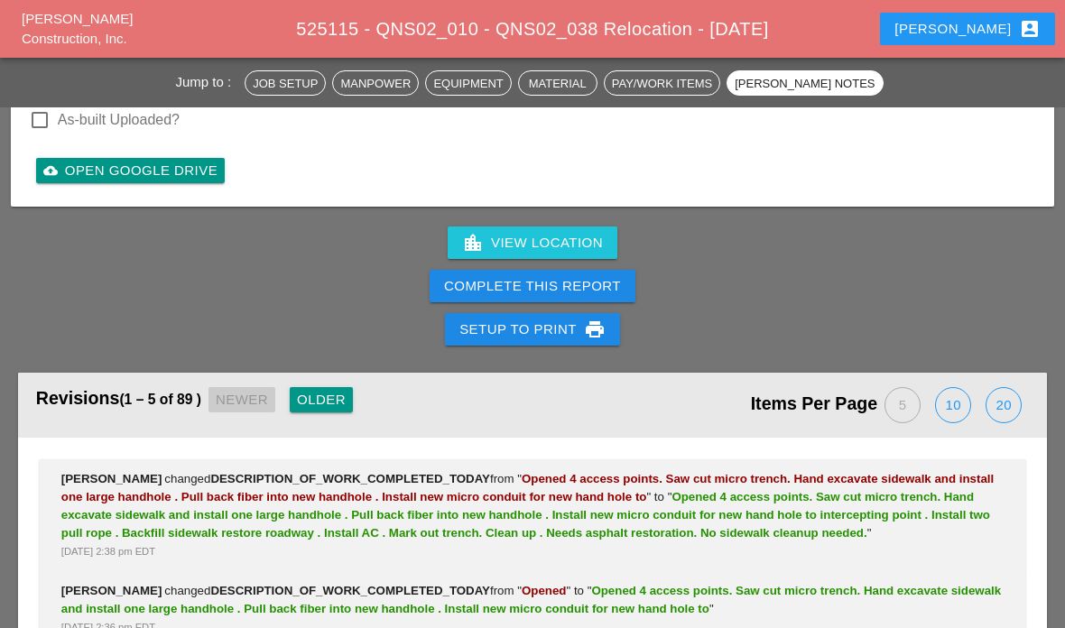
click at [569, 273] on button "Complete This Report" at bounding box center [533, 286] width 206 height 32
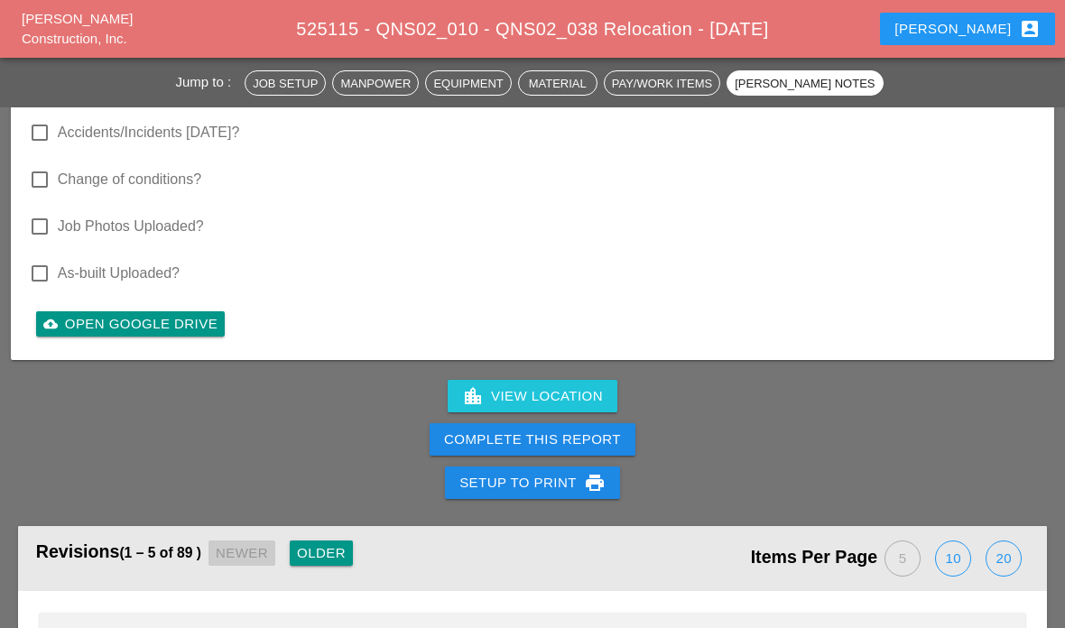
scroll to position [5243, 0]
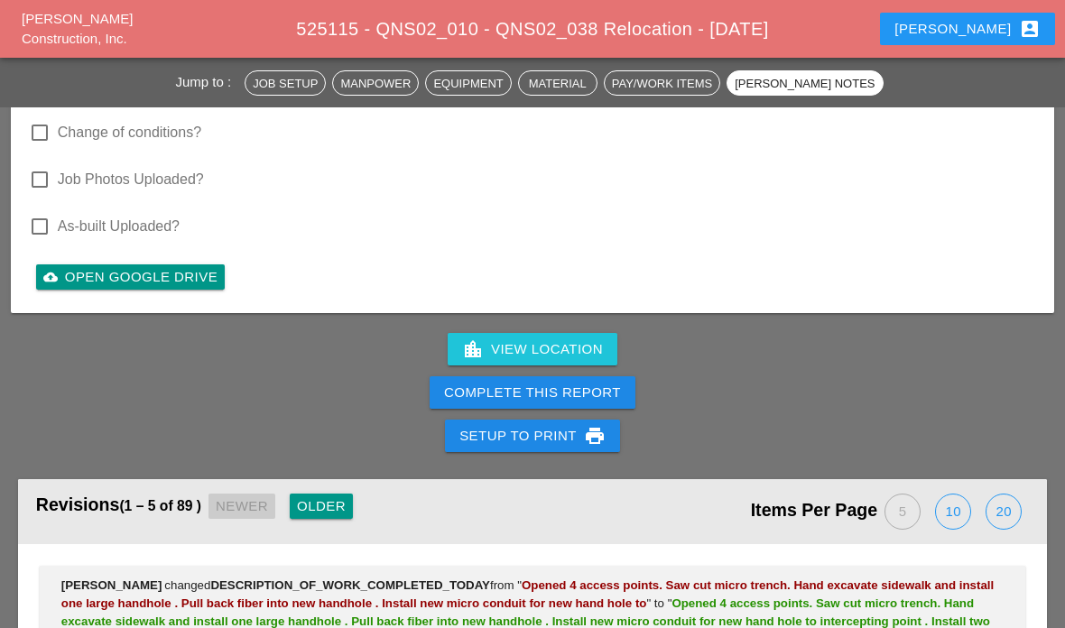
click at [485, 383] on div "Complete This Report" at bounding box center [532, 393] width 177 height 21
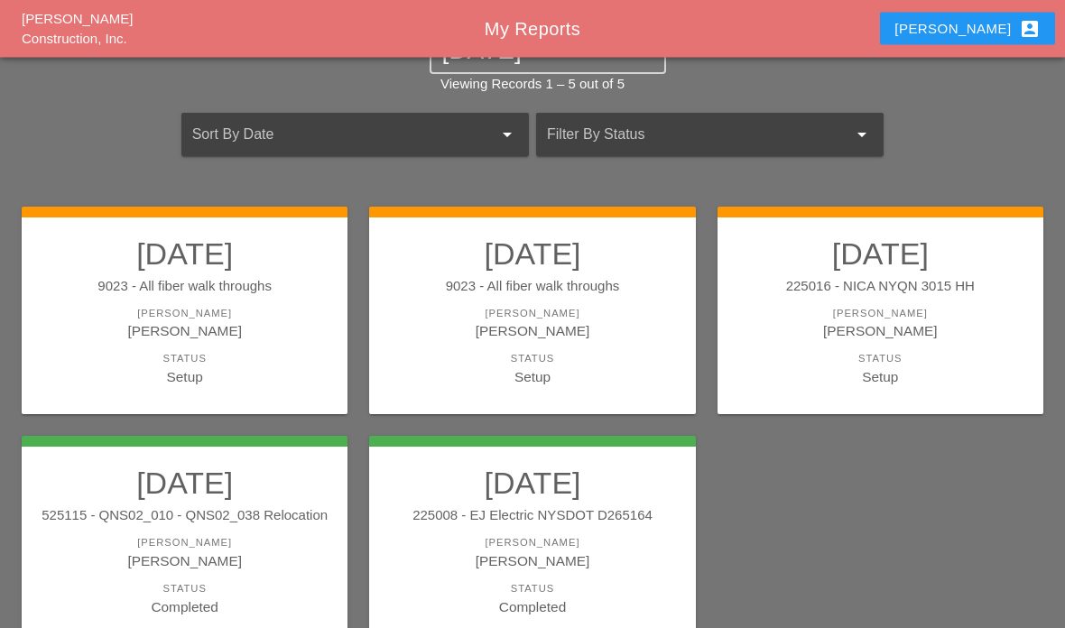
click at [948, 338] on div "[PERSON_NAME]" at bounding box center [880, 331] width 290 height 21
click at [943, 338] on div "[PERSON_NAME]" at bounding box center [880, 330] width 290 height 21
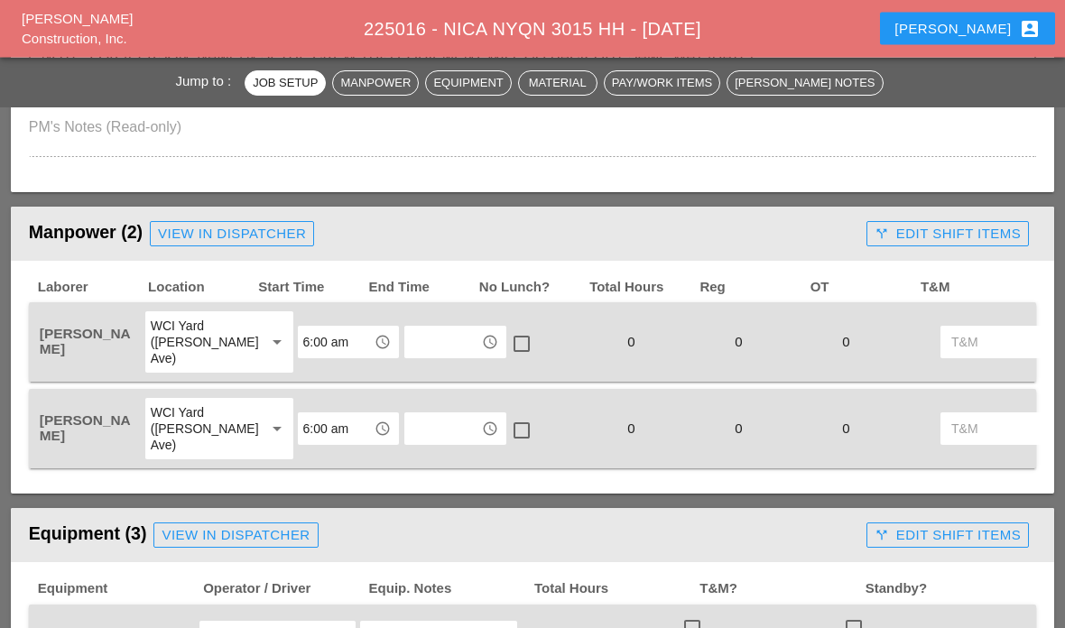
scroll to position [812, 0]
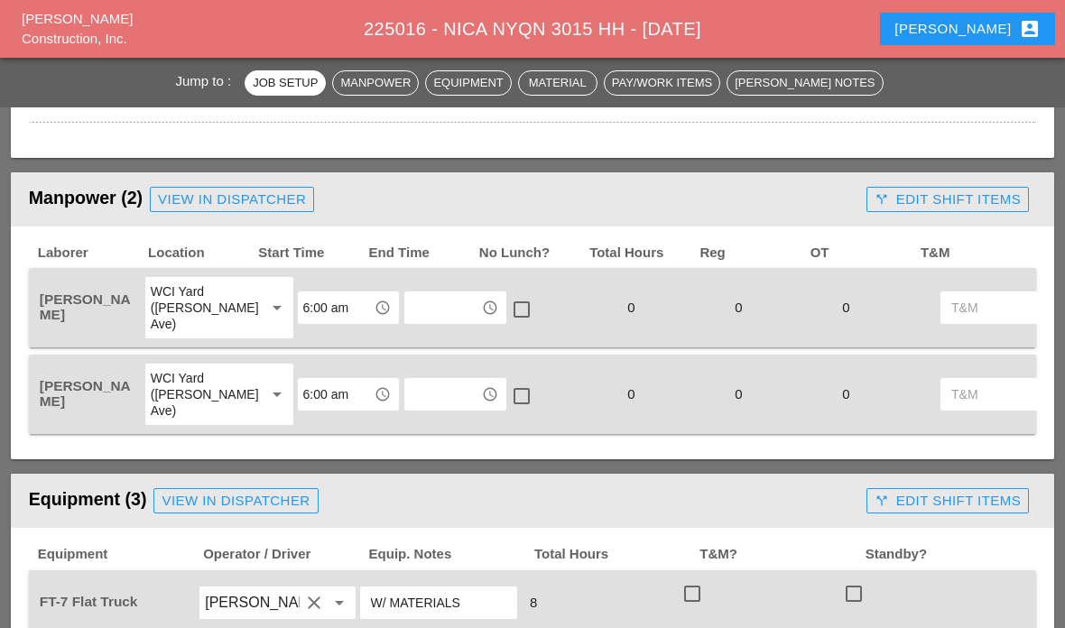
click at [430, 308] on input "text" at bounding box center [443, 307] width 66 height 29
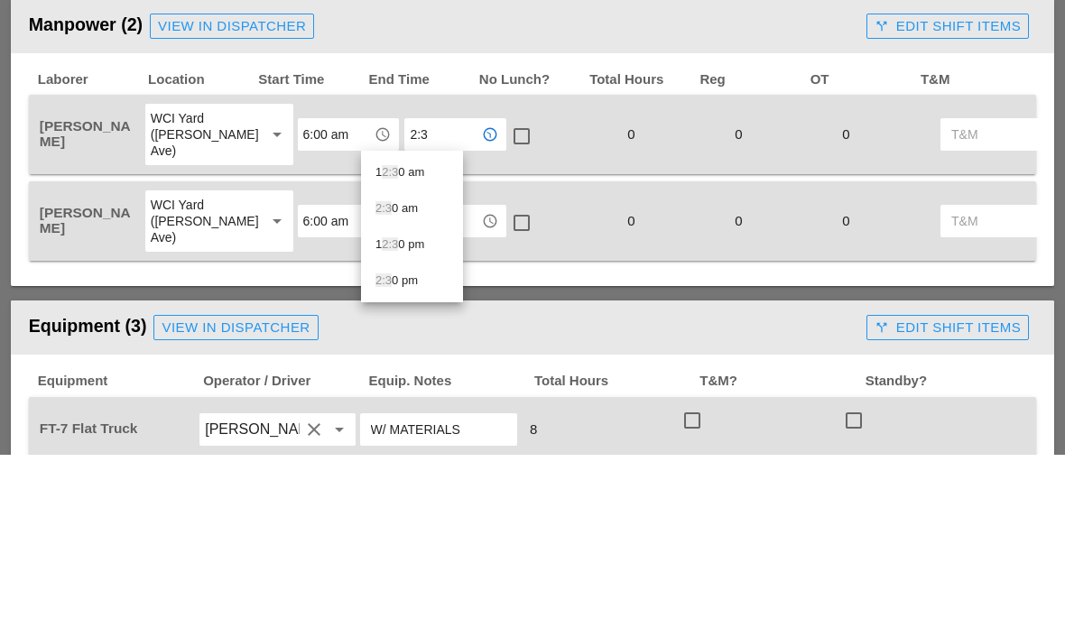
type input "2:30"
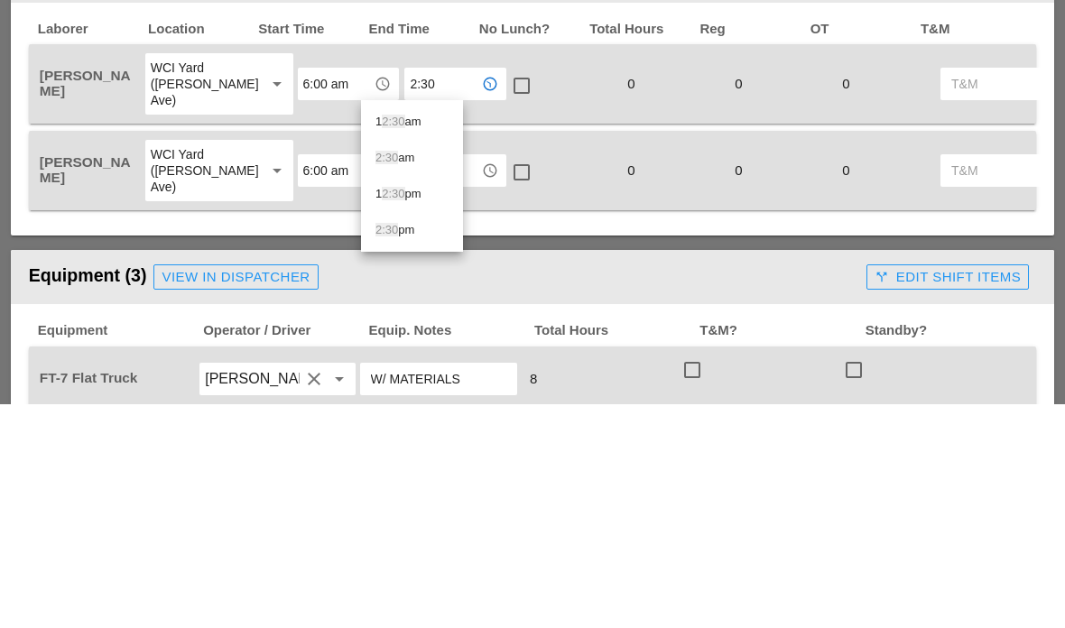
click at [434, 443] on div "2:30 pm" at bounding box center [411, 454] width 73 height 22
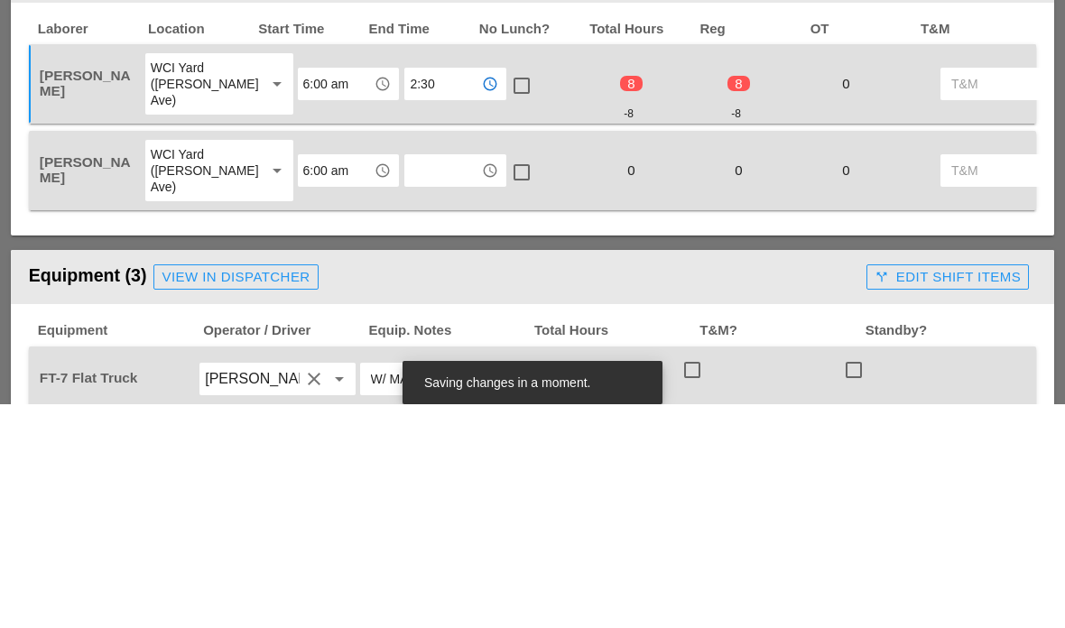
click at [414, 380] on input "text" at bounding box center [443, 394] width 66 height 29
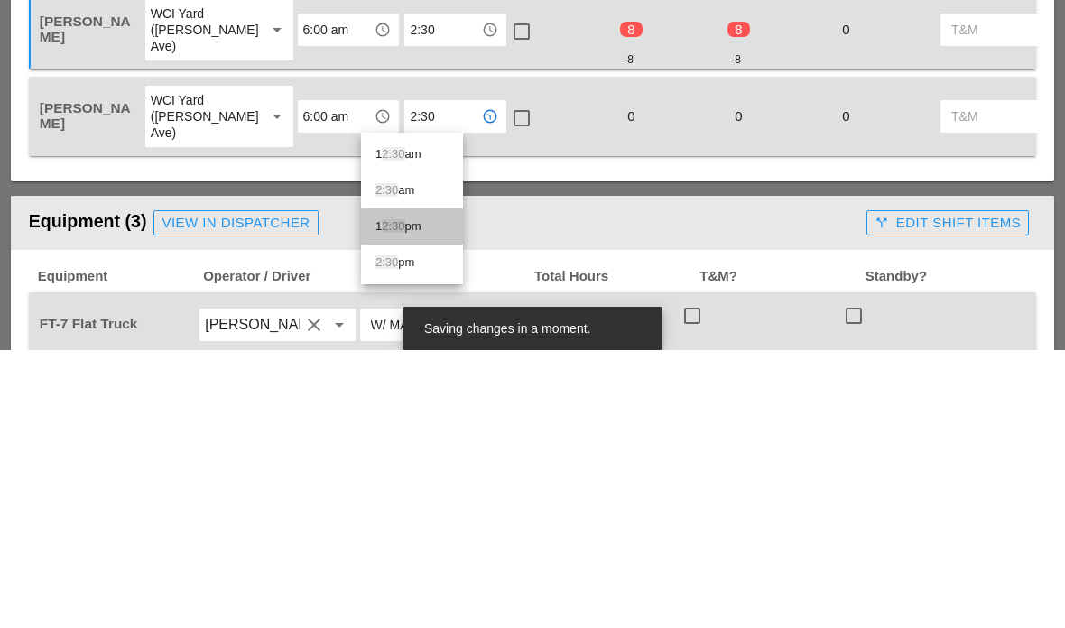
click at [430, 494] on div "1 2:30 pm" at bounding box center [411, 505] width 73 height 22
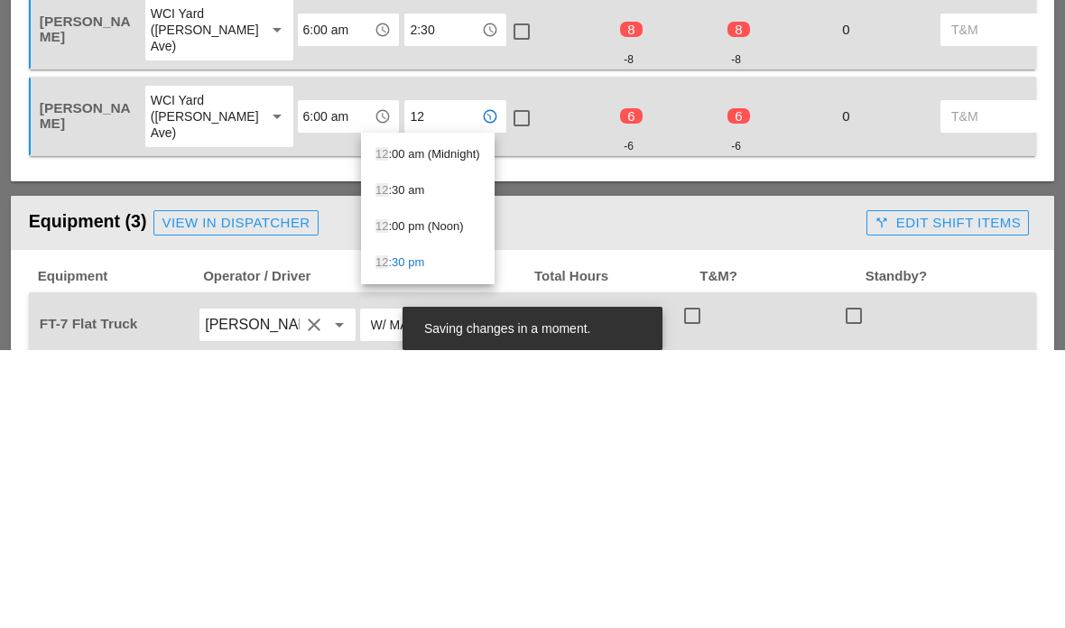
type input "1"
type input "2:3"
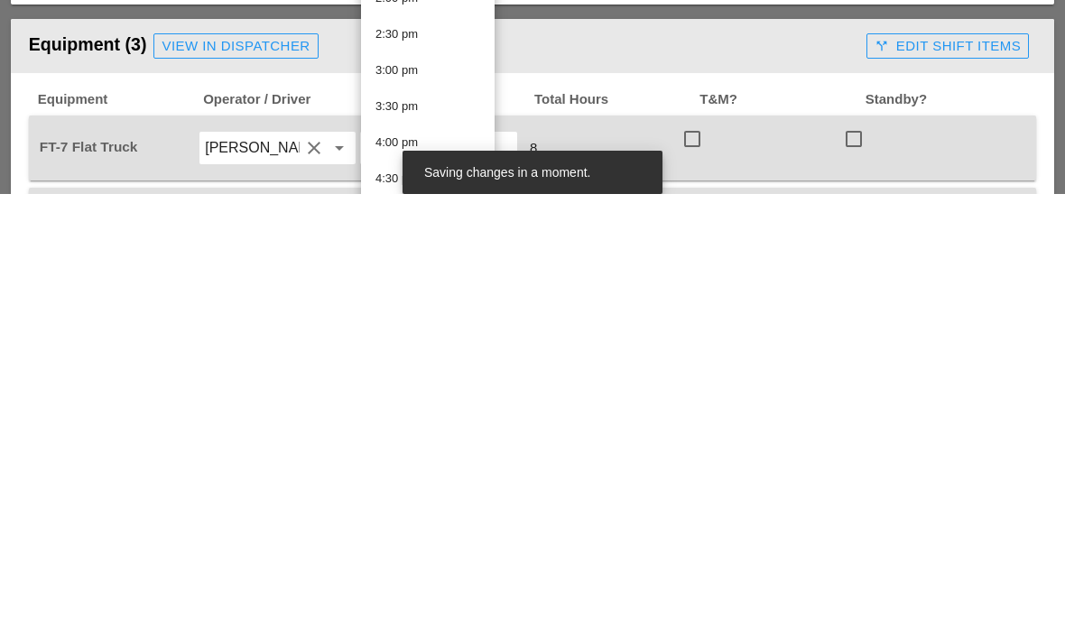
scroll to position [986, 0]
click at [419, 461] on div "2:30 pm" at bounding box center [427, 472] width 105 height 22
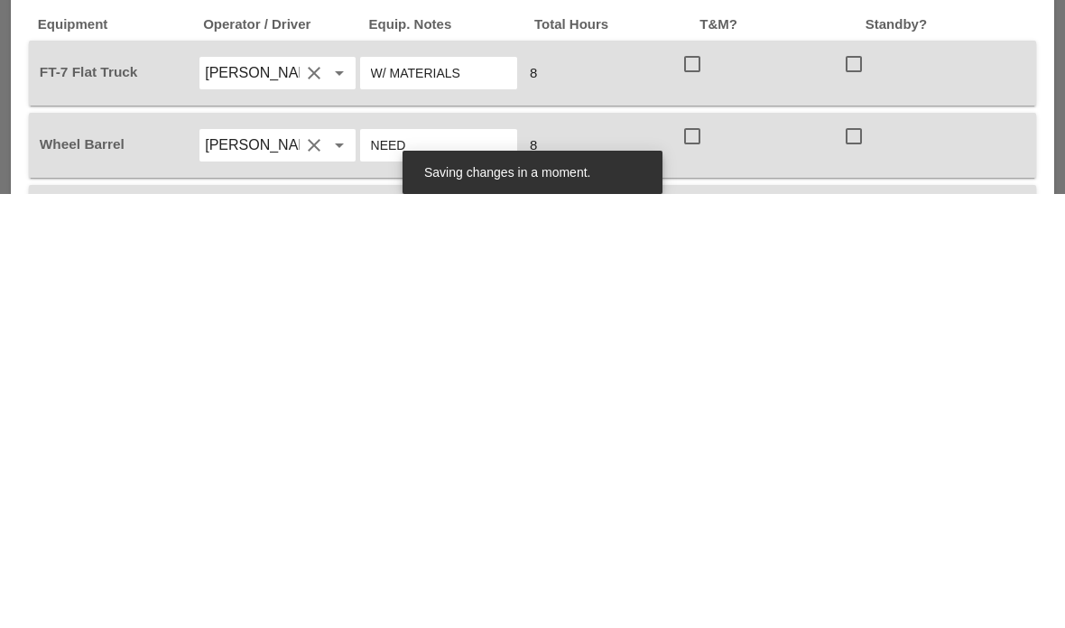
scroll to position [921, 0]
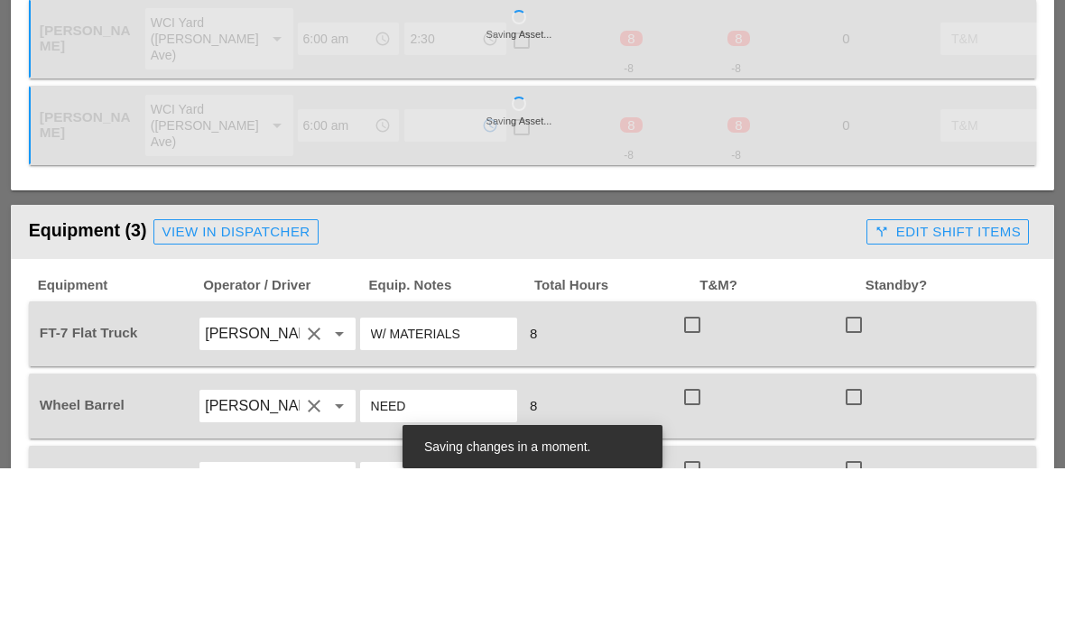
type input "2:30 pm"
click at [635, 186] on div "Laborer Location Start Time End Time No Lunch? Total Hours Reg OT T&M Saving As…" at bounding box center [532, 234] width 1043 height 234
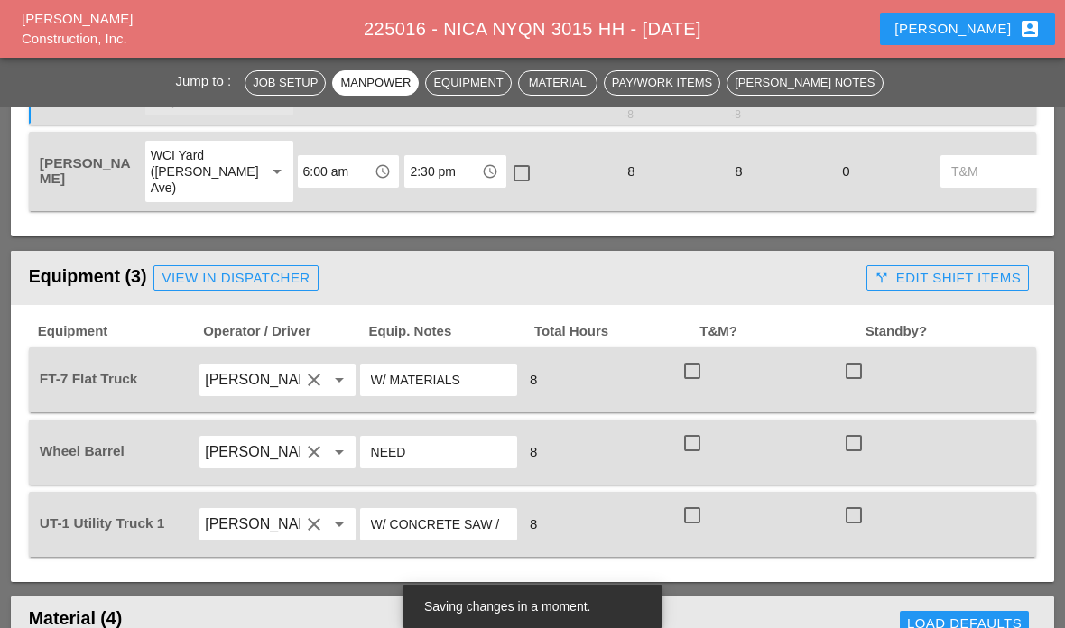
scroll to position [1045, 0]
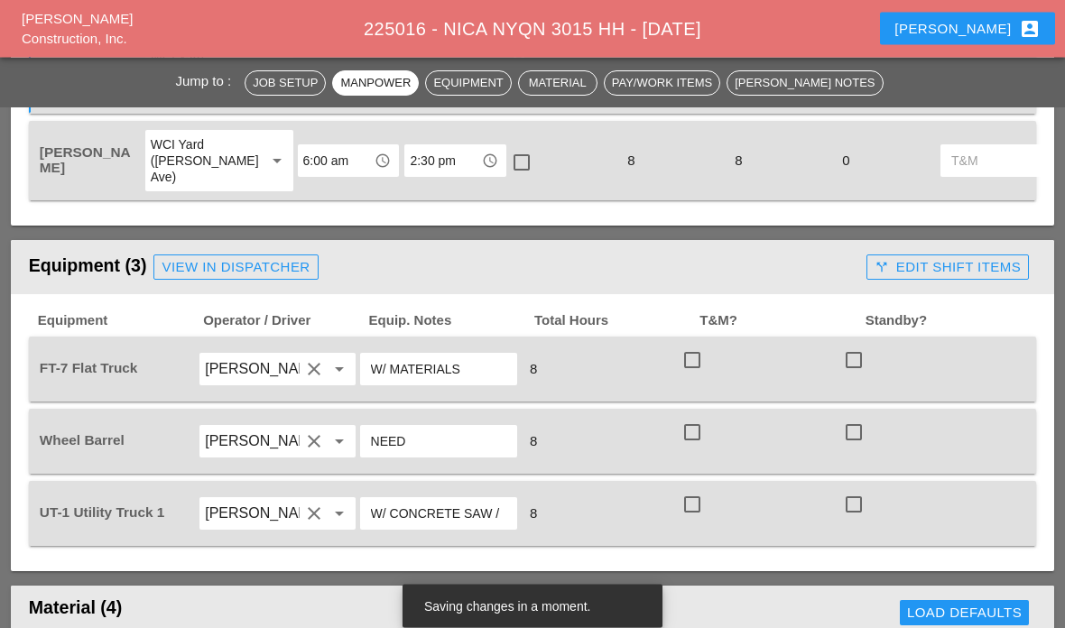
click at [709, 455] on div at bounding box center [695, 460] width 29 height 11
click at [702, 435] on div at bounding box center [692, 432] width 31 height 31
click at [710, 353] on div "check_box_outline_blank" at bounding box center [695, 360] width 29 height 22
click at [698, 514] on div at bounding box center [692, 504] width 31 height 31
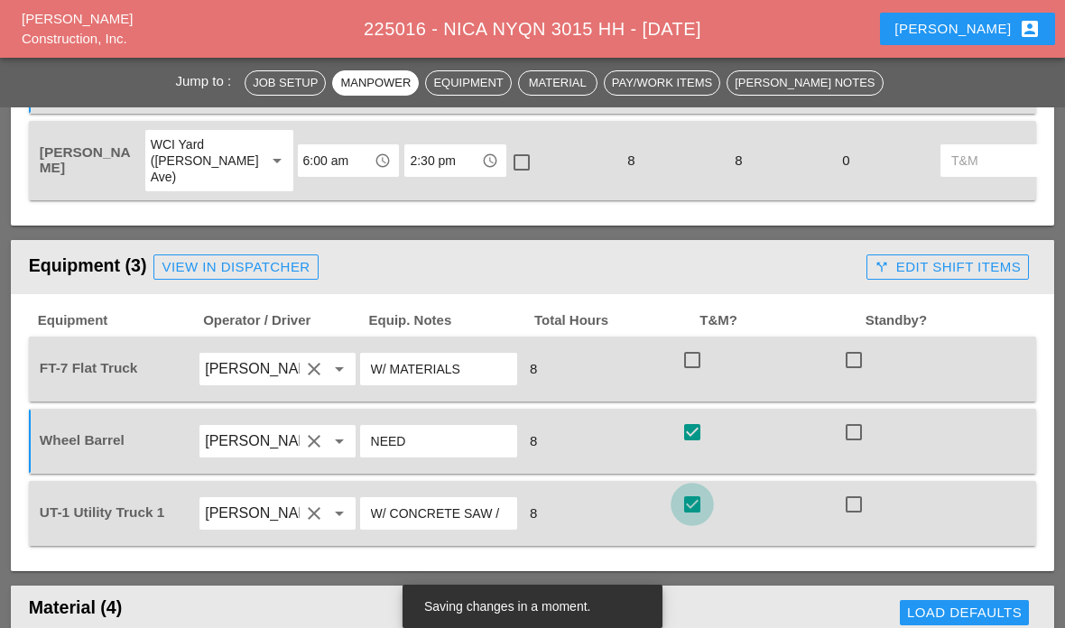
click at [701, 349] on div at bounding box center [692, 360] width 31 height 31
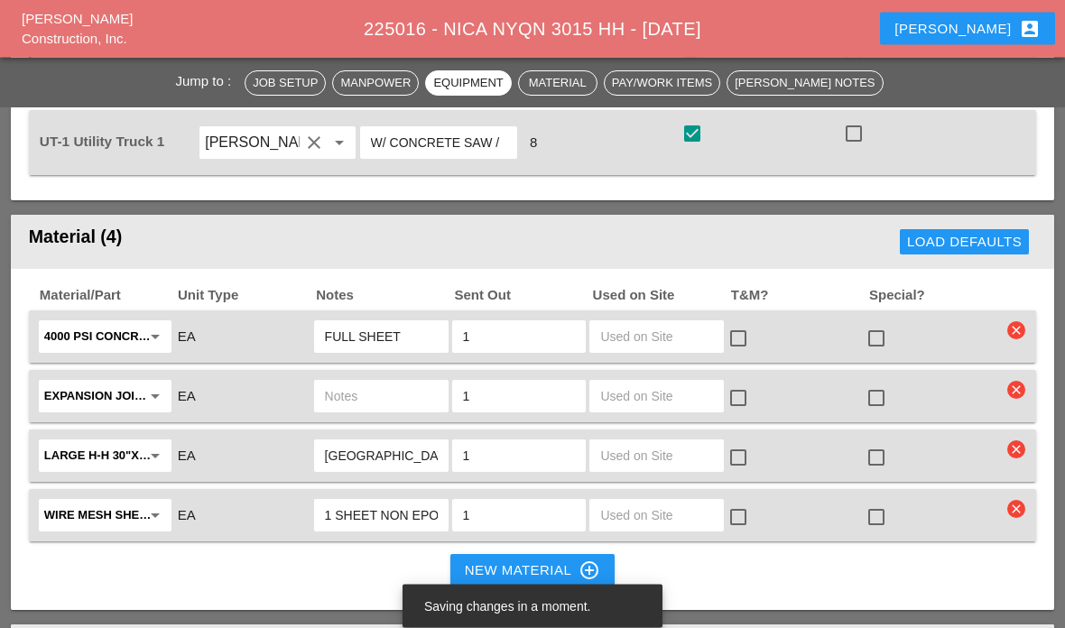
scroll to position [1416, 0]
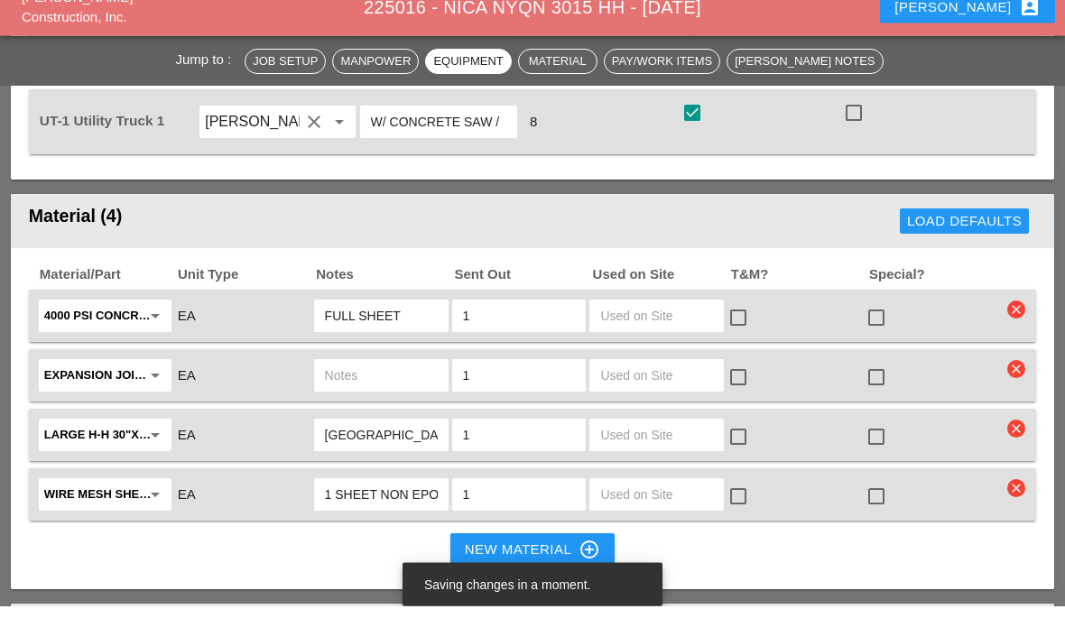
click at [660, 334] on input "text" at bounding box center [656, 337] width 113 height 29
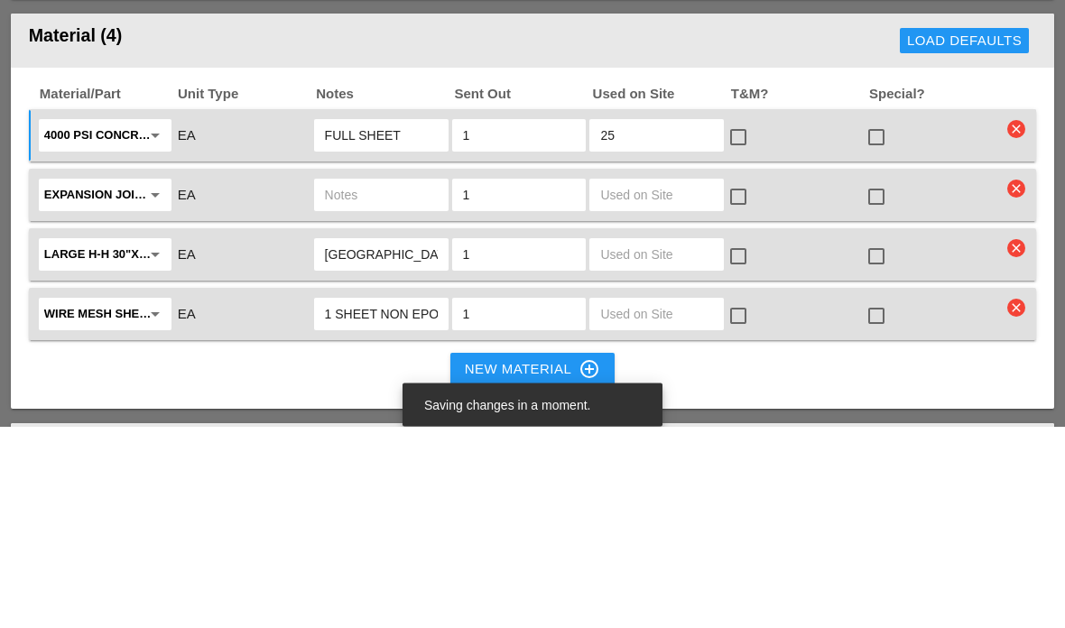
type input "25"
click at [642, 383] on input "text" at bounding box center [656, 397] width 113 height 29
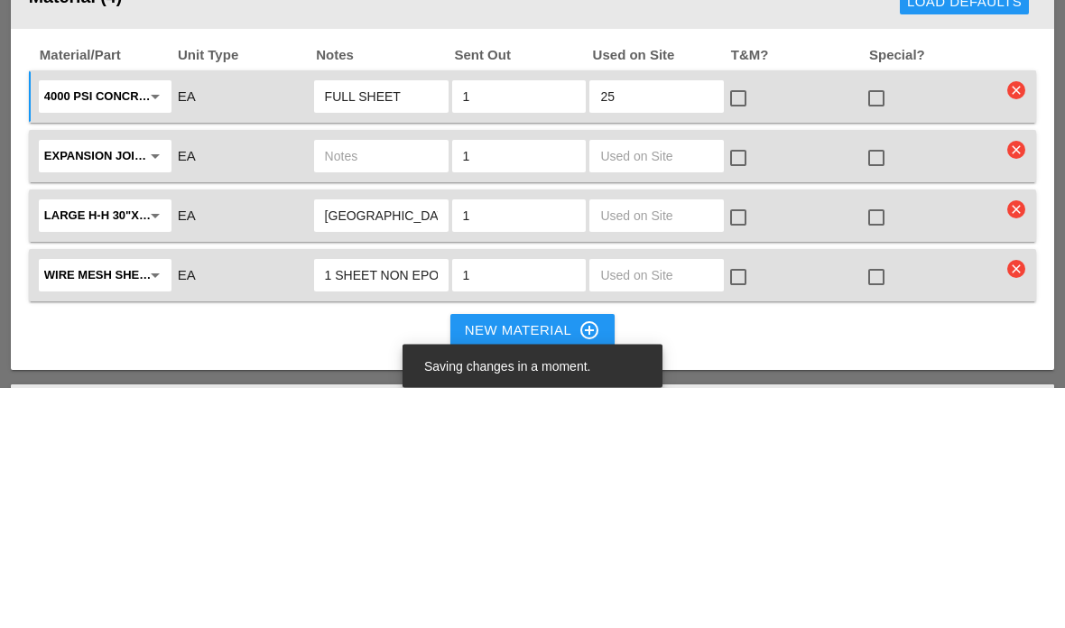
click at [666, 442] on input "text" at bounding box center [656, 456] width 113 height 29
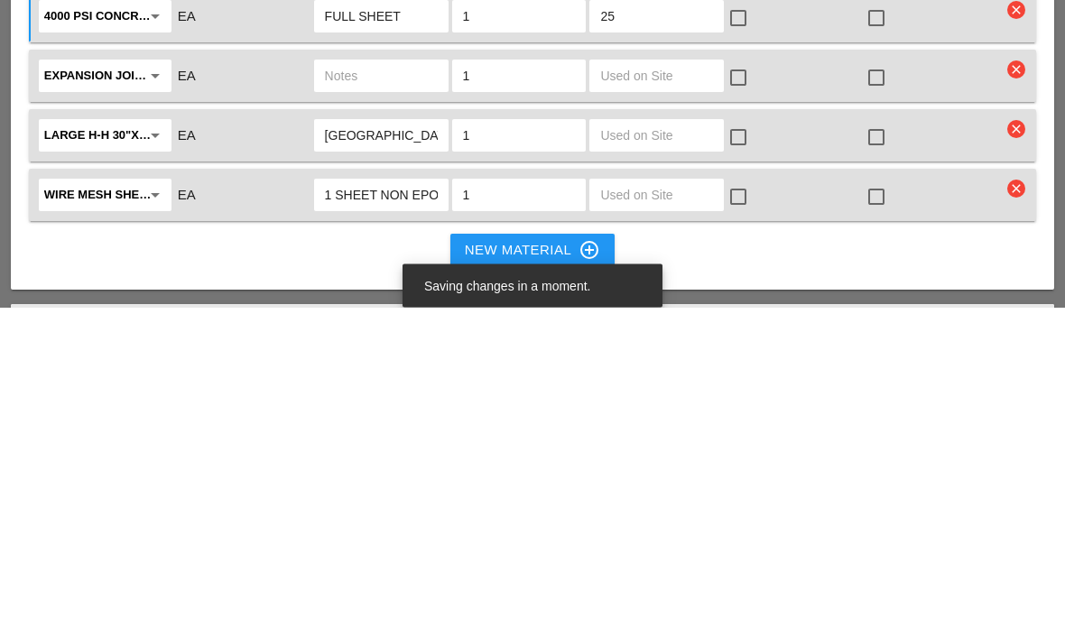
click at [703, 383] on input "text" at bounding box center [656, 397] width 113 height 29
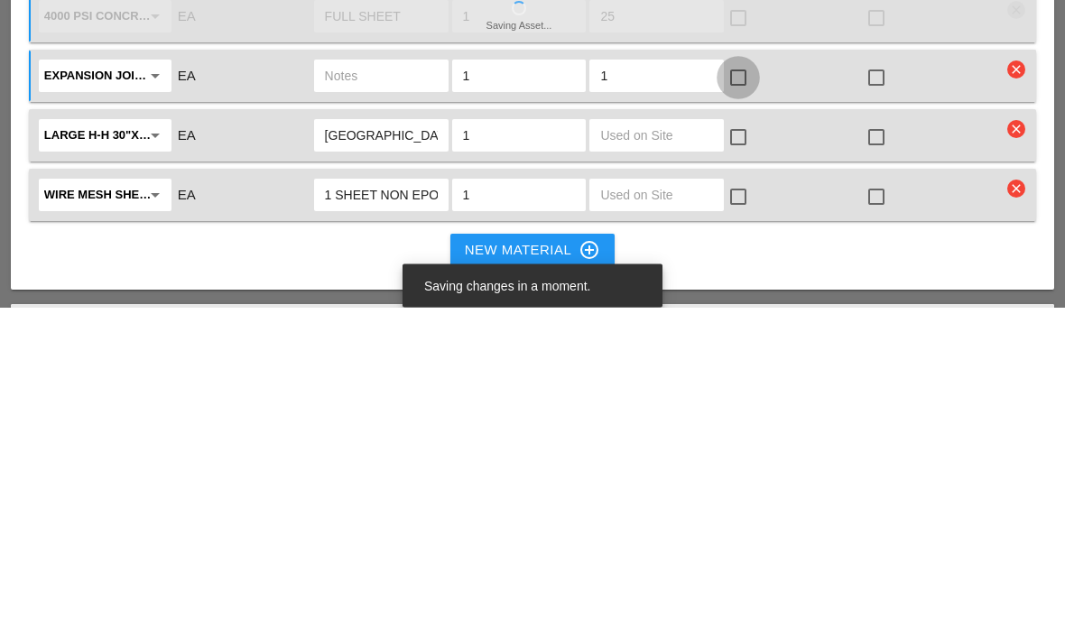
type input "1"
click at [745, 384] on div at bounding box center [738, 399] width 31 height 31
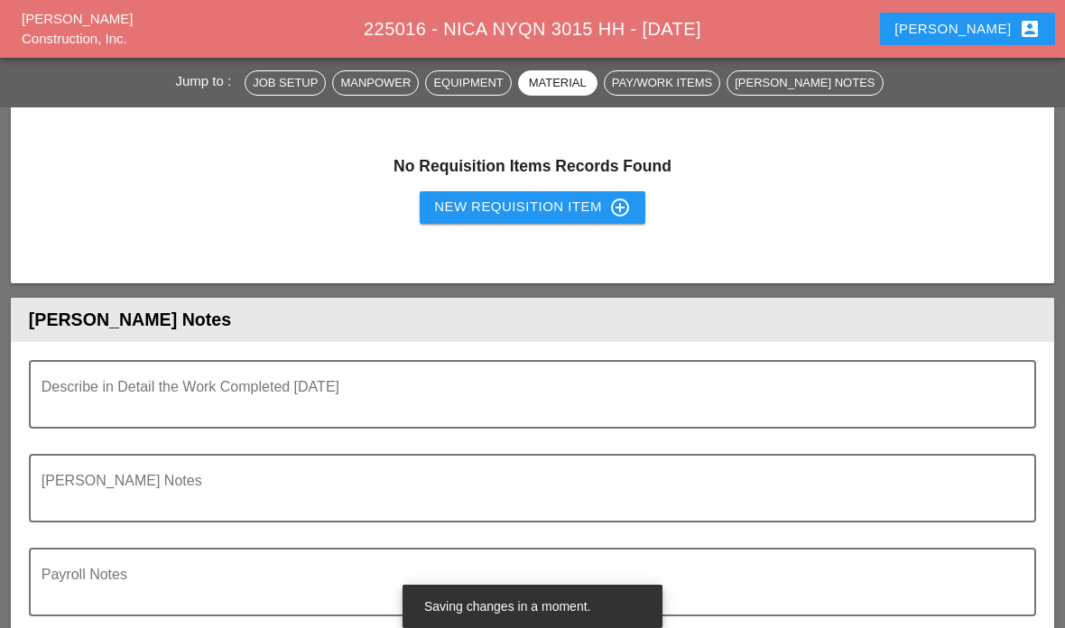
scroll to position [2022, 0]
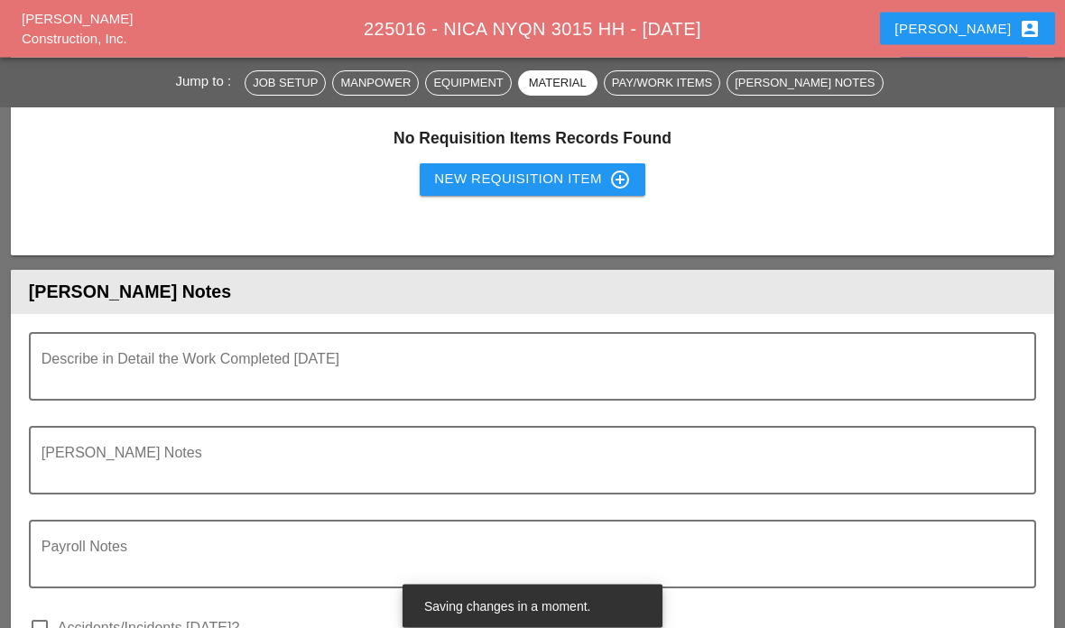
click at [740, 358] on textarea "Describe in Detail the Work Completed Today" at bounding box center [525, 377] width 967 height 43
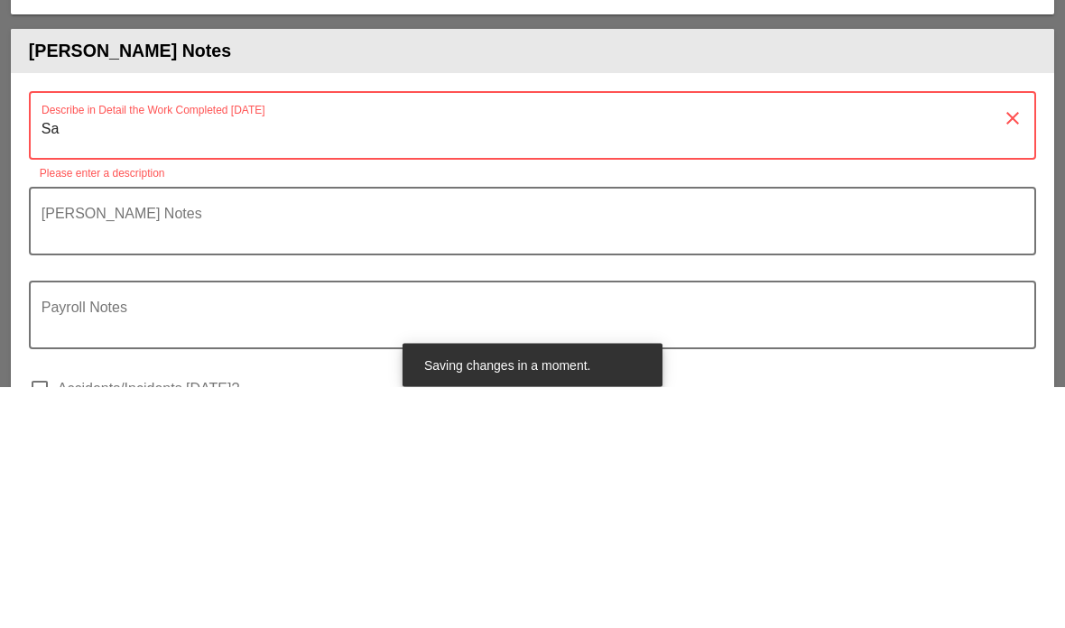
type textarea "S"
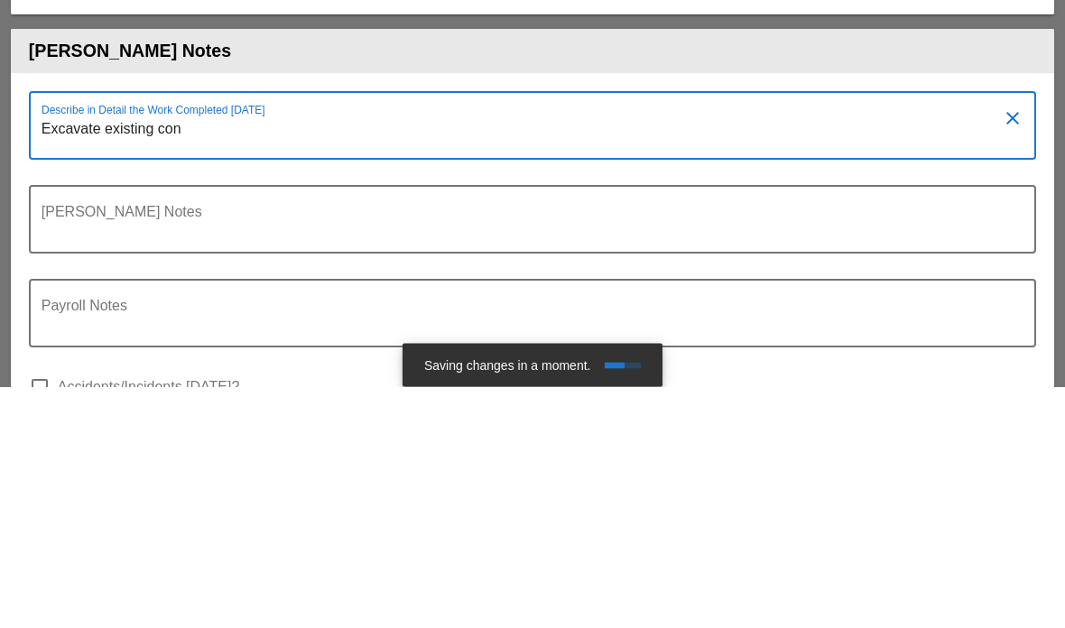
click at [160, 356] on textarea "Excavate existing con" at bounding box center [525, 377] width 967 height 43
click at [239, 356] on textarea "Excavate existing 7’x7’ con" at bounding box center [525, 377] width 967 height 43
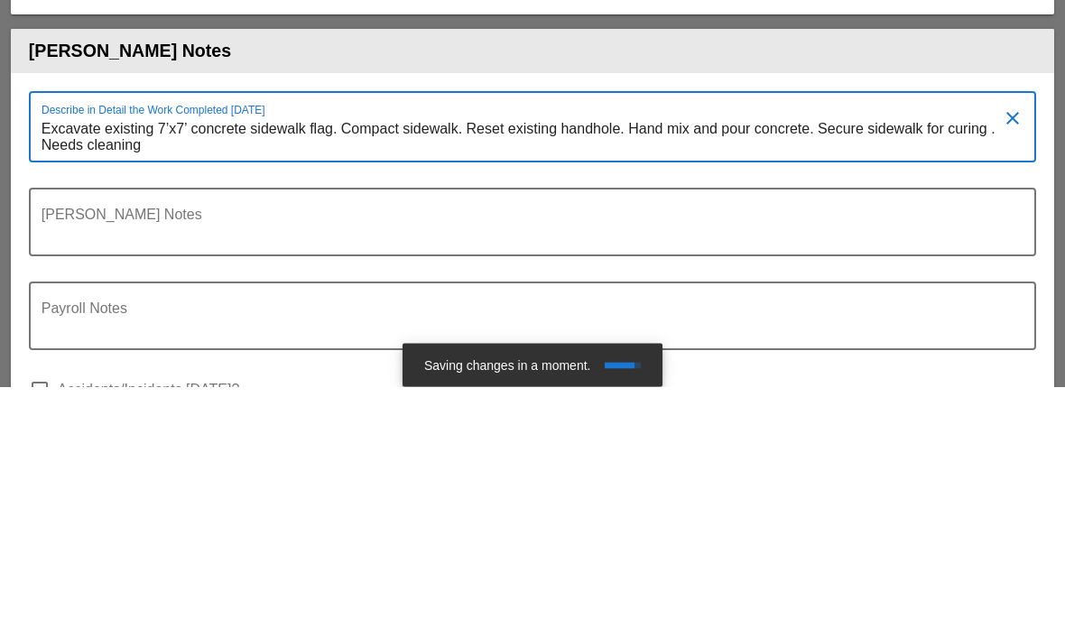
scroll to position [0, 0]
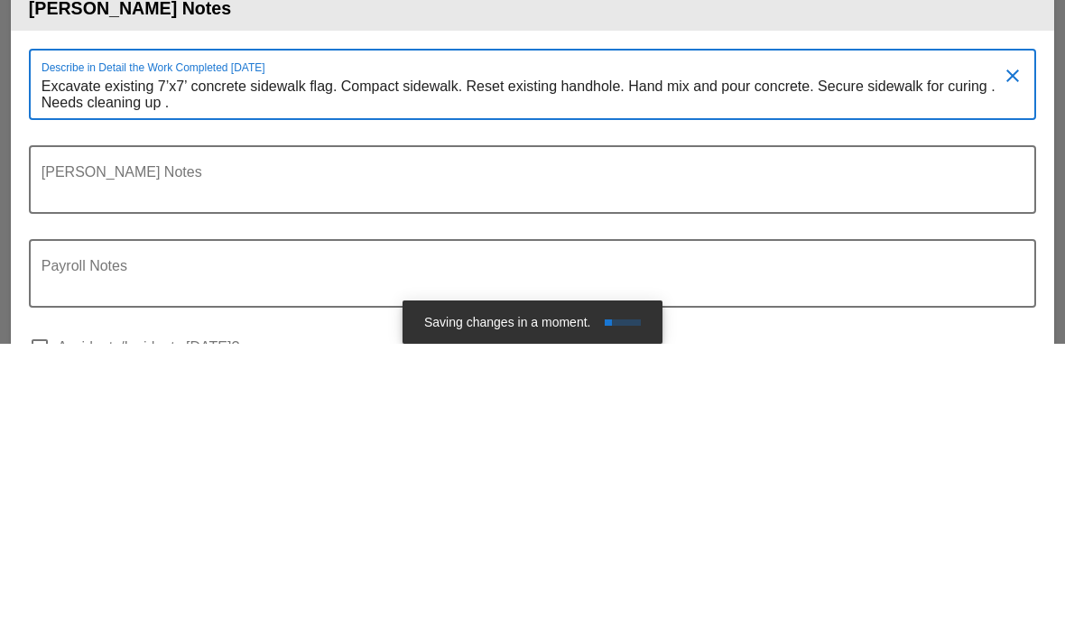
type textarea "Excavate existing 7’x7’ concrete sidewalk flag. Compact sidewalk. Reset existin…"
click at [834, 525] on div "Payroll Notes" at bounding box center [525, 557] width 967 height 65
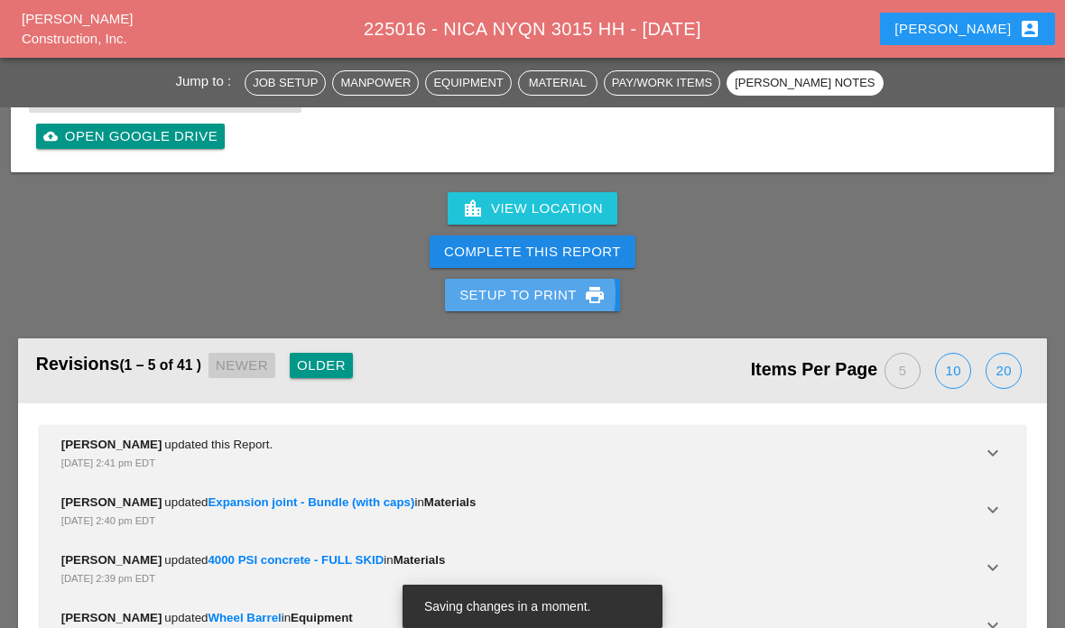
scroll to position [2741, 0]
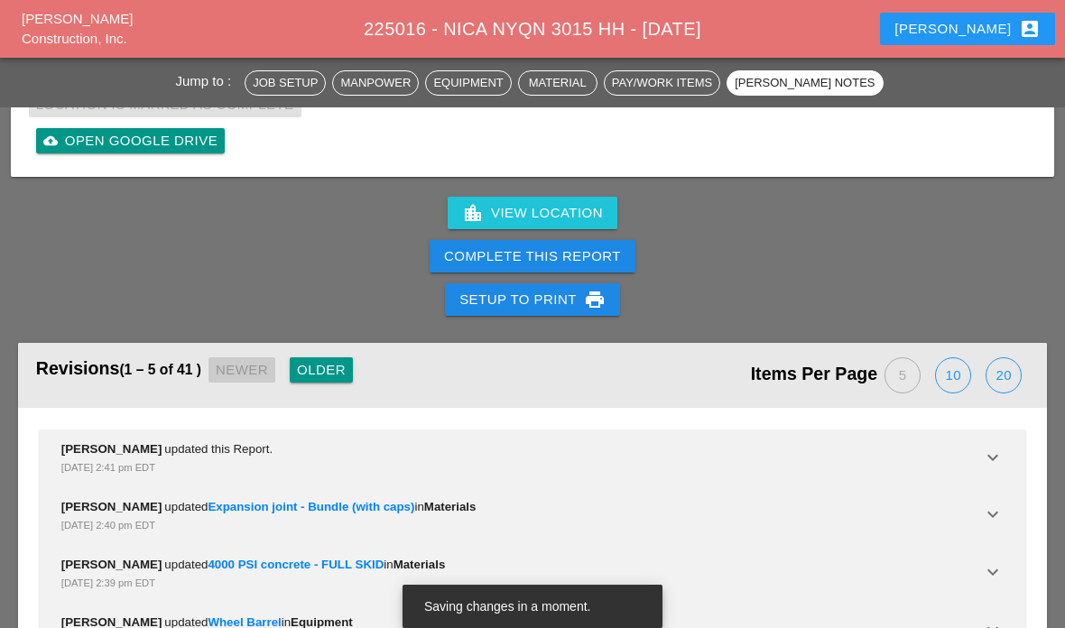
click at [559, 257] on div "Complete This Report" at bounding box center [532, 256] width 177 height 21
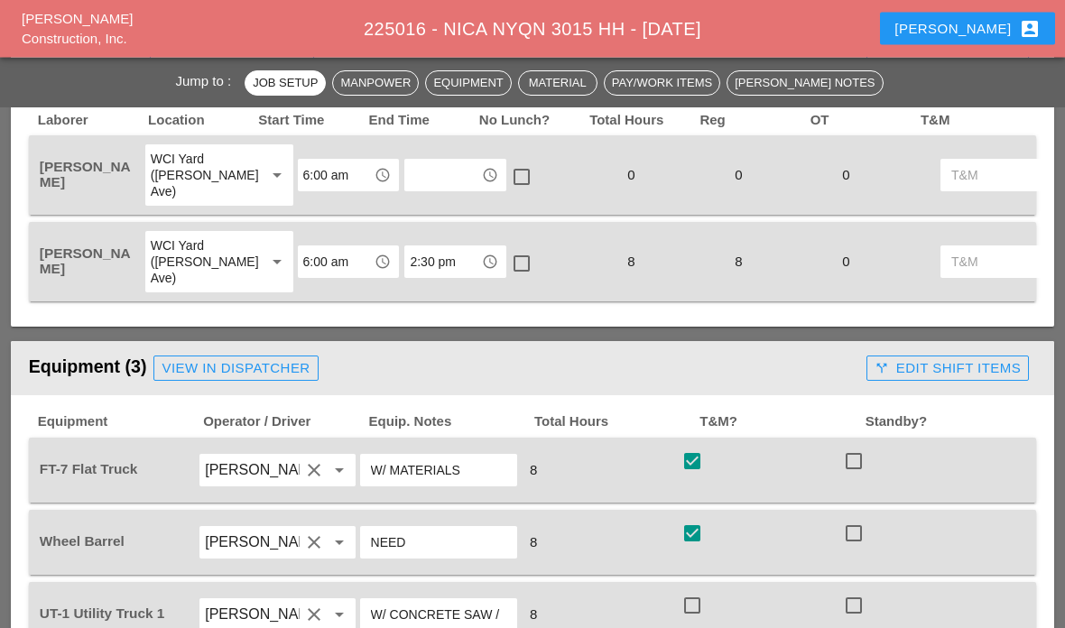
scroll to position [946, 0]
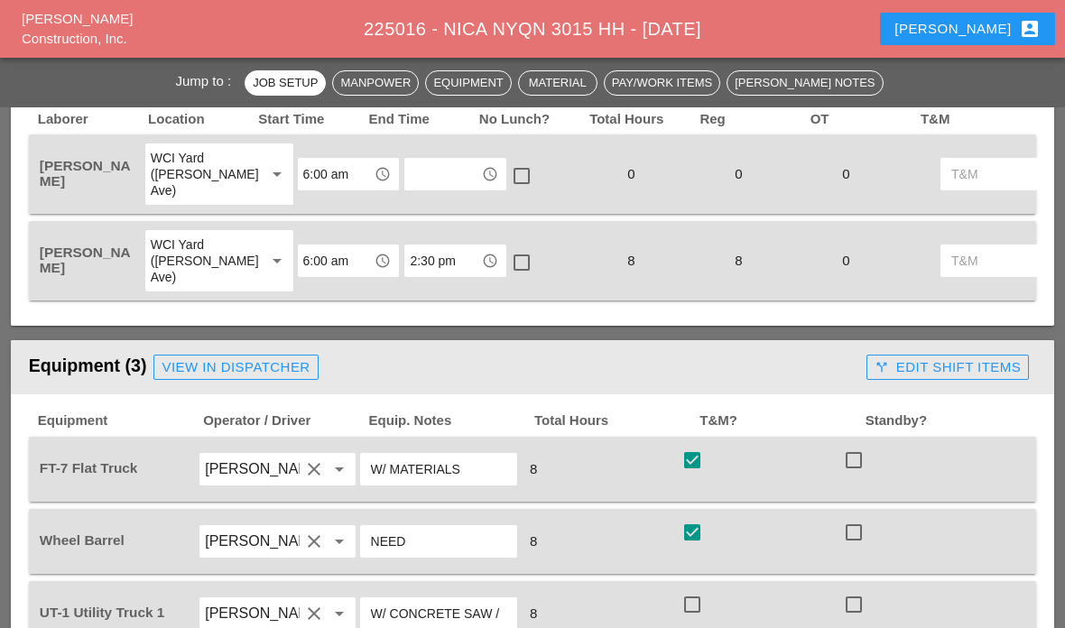
click at [410, 187] on input "text" at bounding box center [443, 174] width 66 height 29
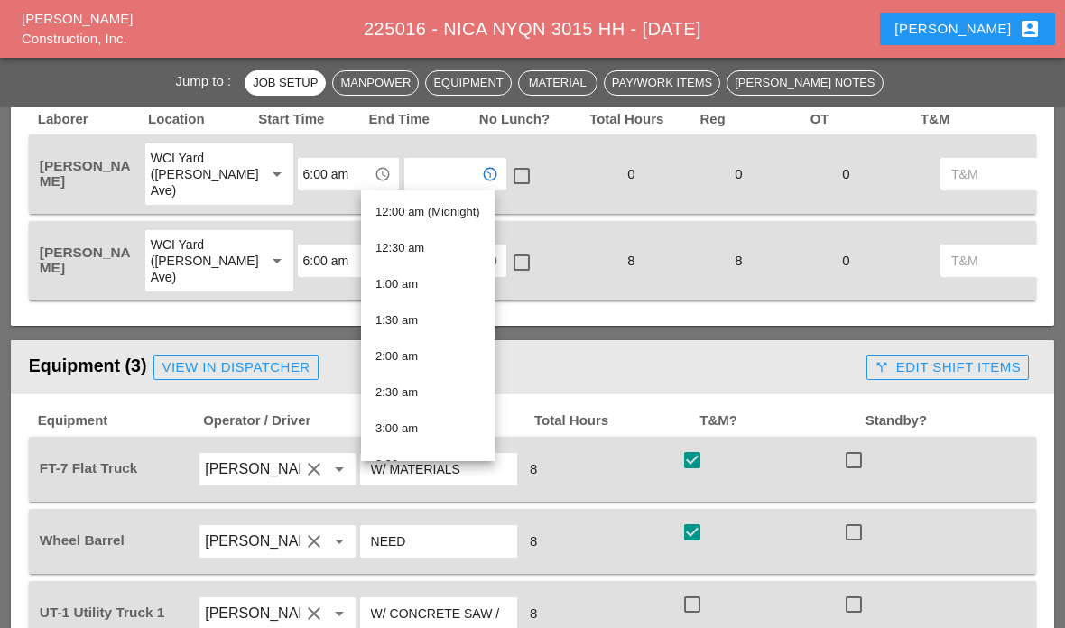
type input "3"
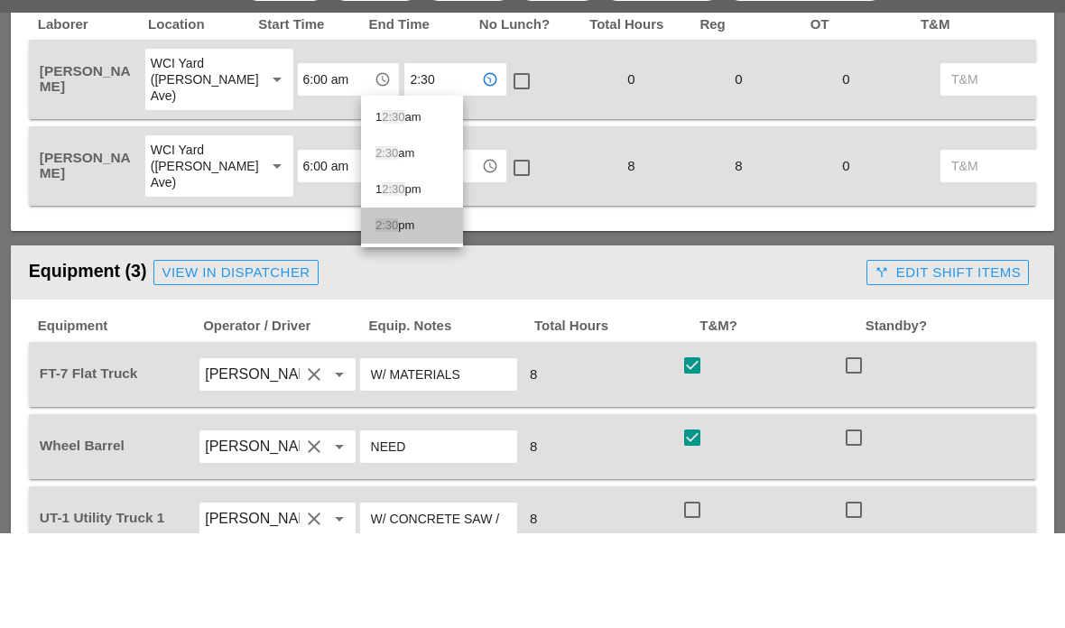
click at [408, 302] on div "2:30 pm" at bounding box center [411, 320] width 73 height 36
type input "2:30 pm"
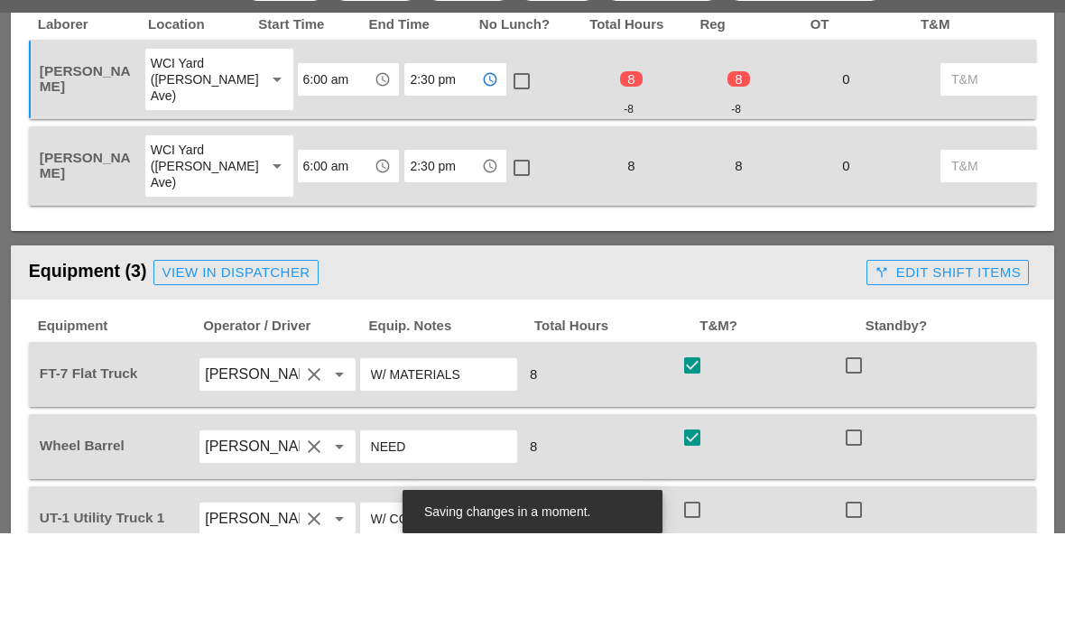
click at [276, 228] on div "Laborer Location Start Time End Time No Lunch? Total Hours Reg OT T&M Rudolph B…" at bounding box center [532, 210] width 1043 height 234
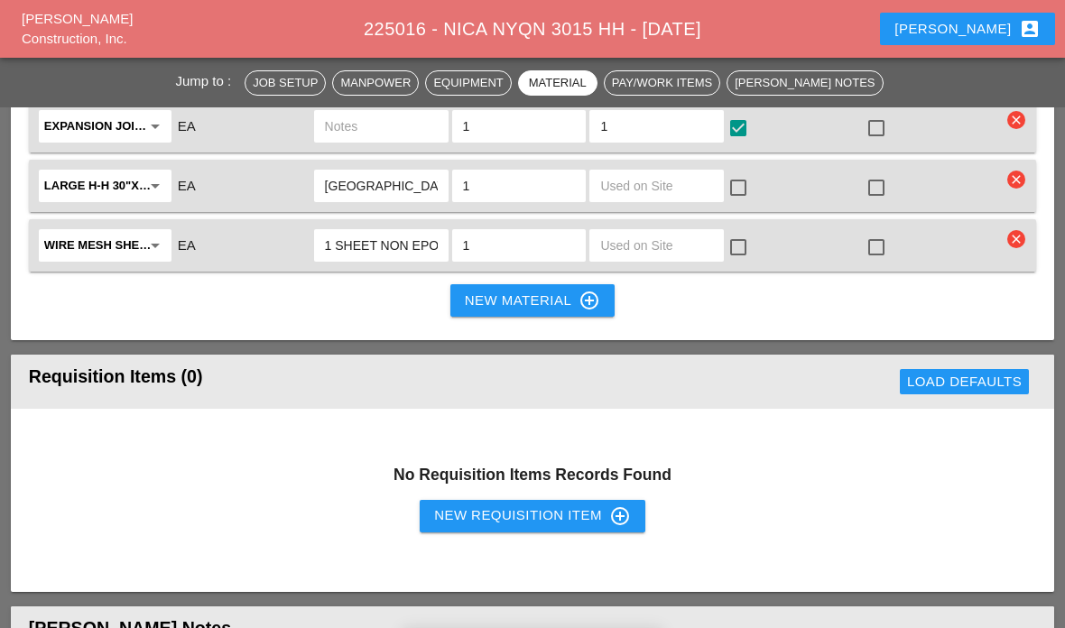
scroll to position [1512, 0]
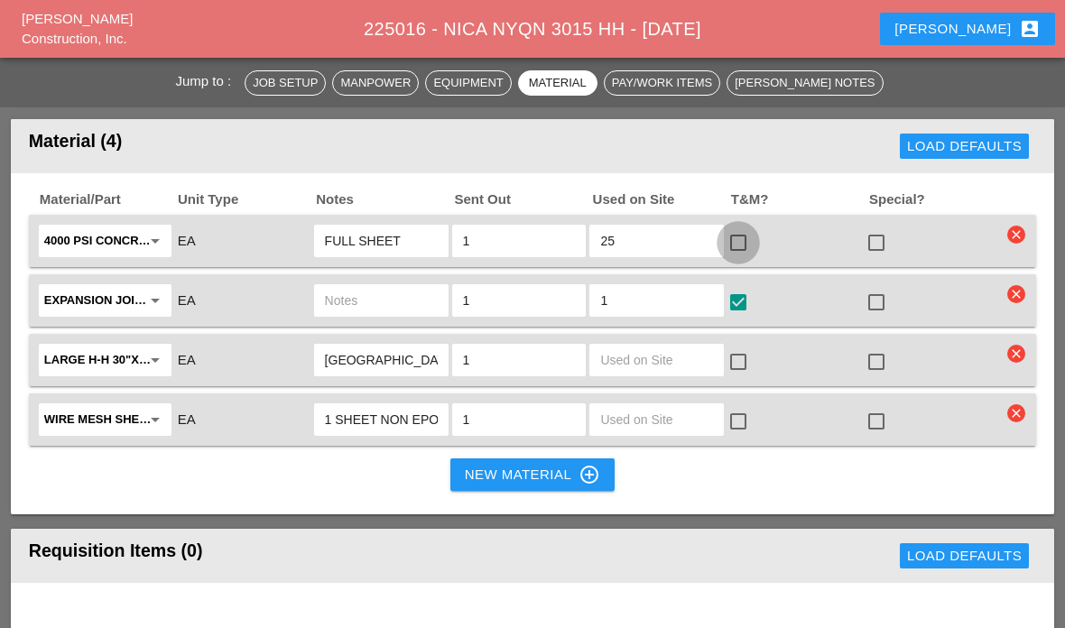
click at [728, 251] on div at bounding box center [738, 242] width 31 height 31
checkbox input "true"
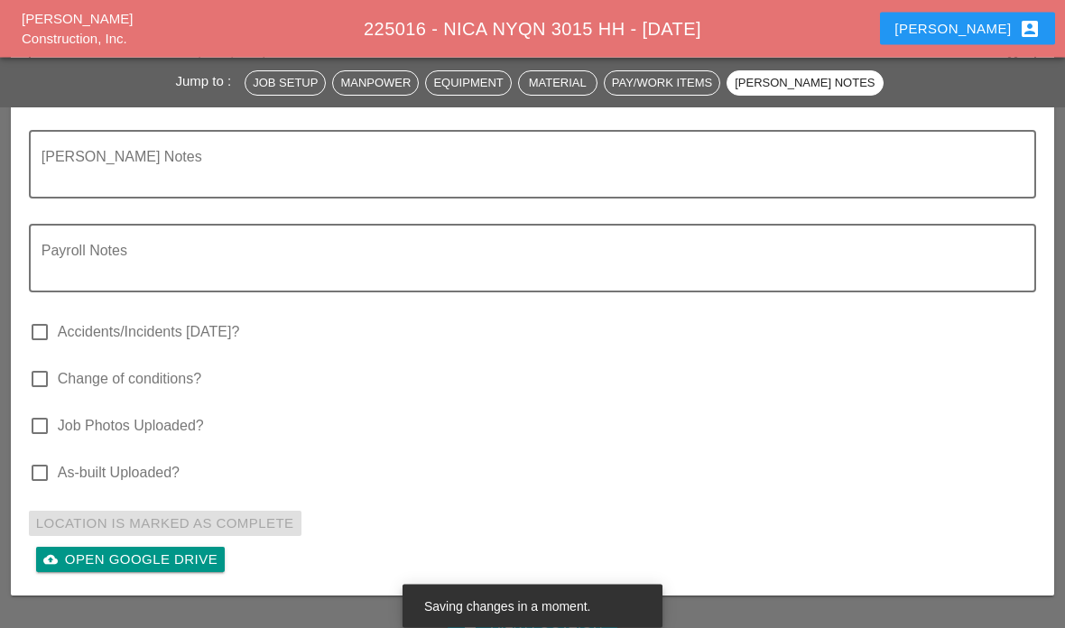
scroll to position [2585, 0]
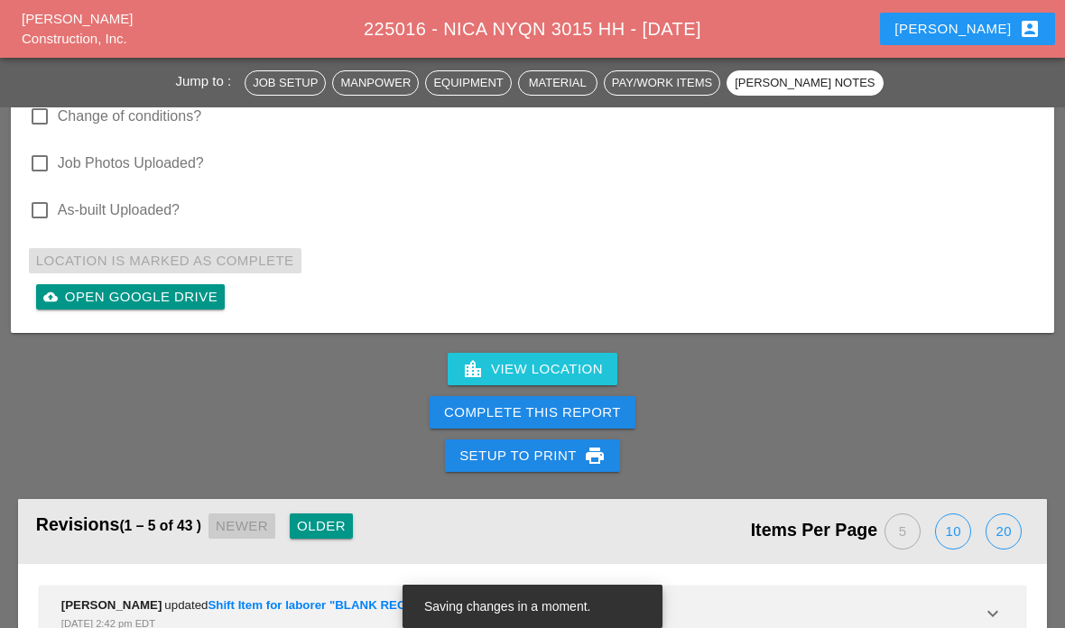
click at [482, 416] on div "Complete This Report" at bounding box center [532, 412] width 177 height 21
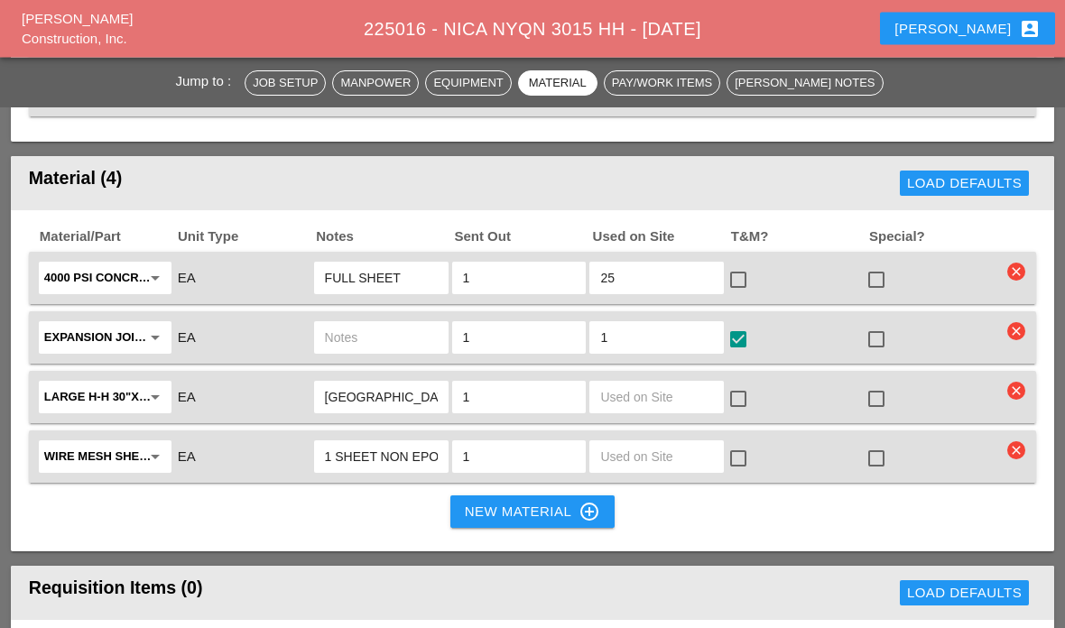
scroll to position [1450, 0]
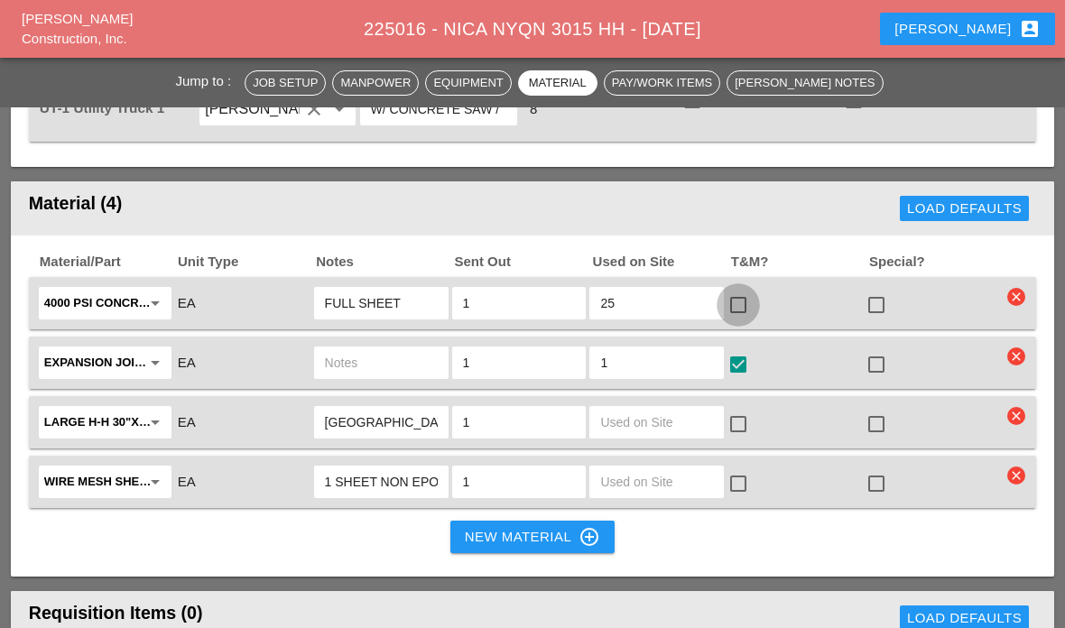
click at [749, 301] on div at bounding box center [738, 305] width 31 height 31
checkbox input "true"
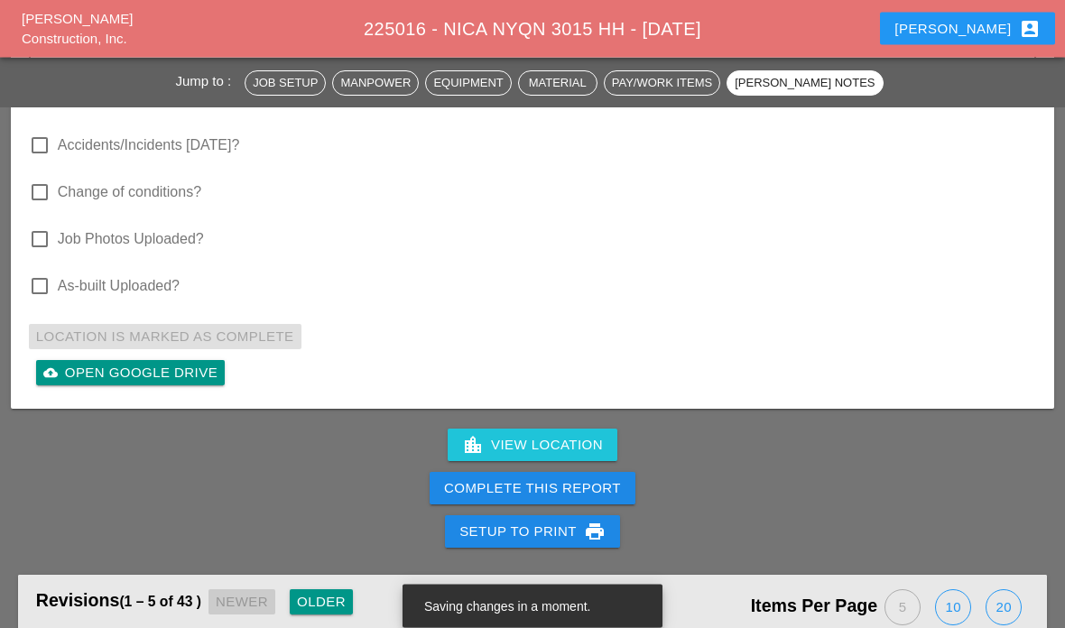
scroll to position [2509, 0]
click at [484, 487] on div "Complete This Report" at bounding box center [532, 488] width 177 height 21
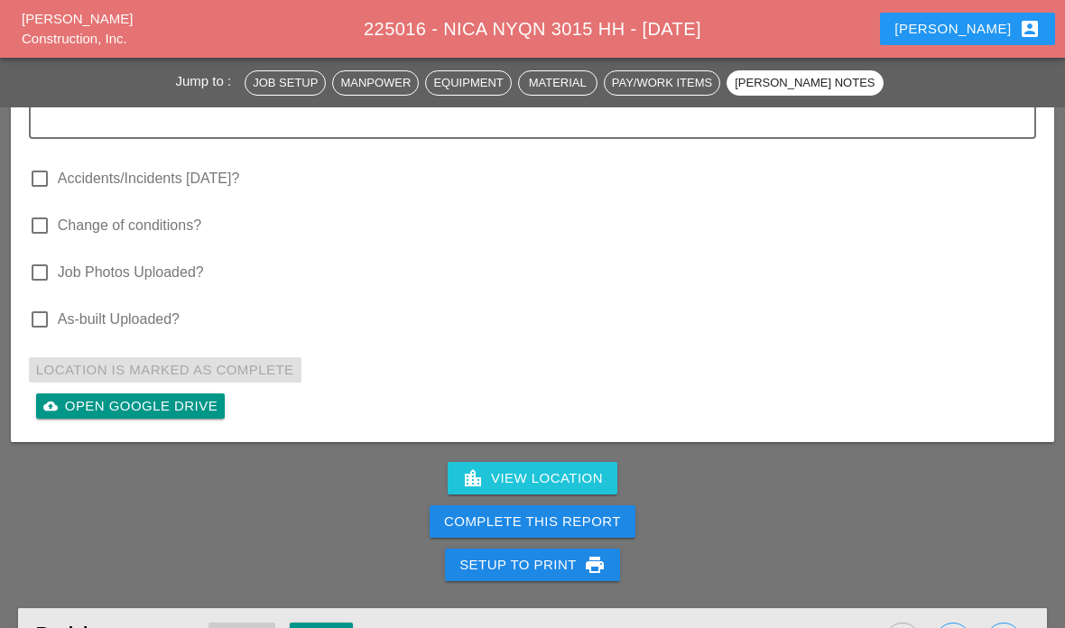
scroll to position [2480, 0]
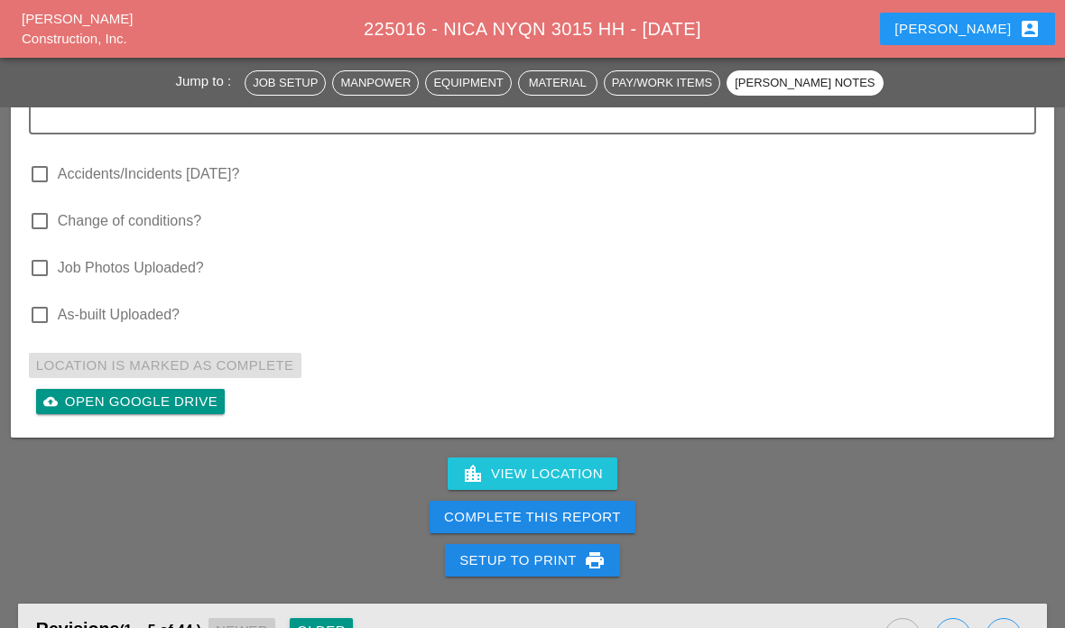
click at [468, 520] on div "Complete This Report" at bounding box center [532, 517] width 177 height 21
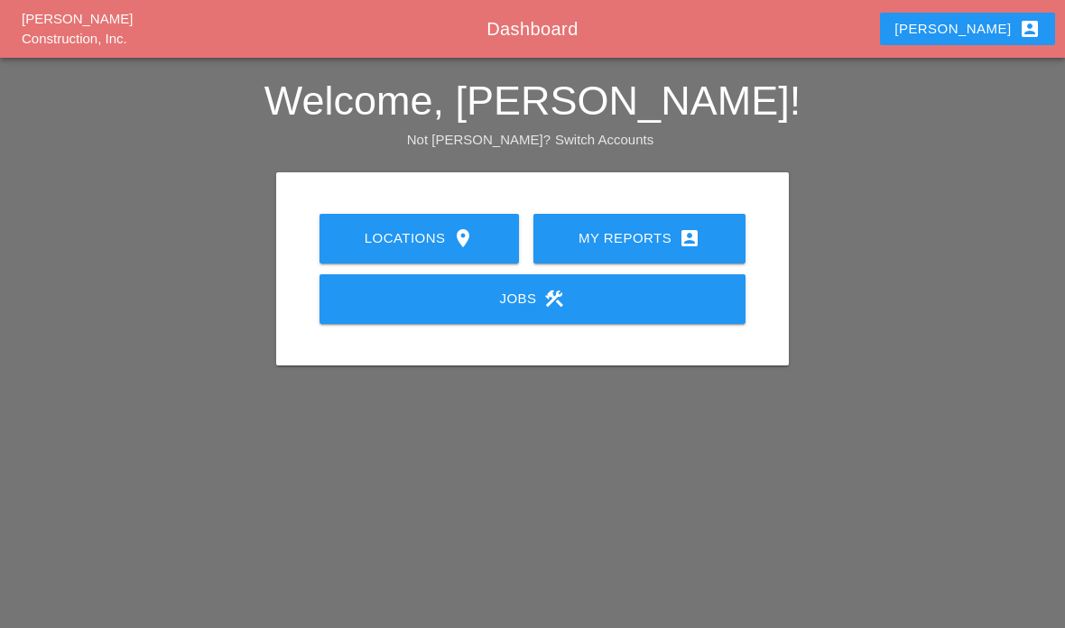
click at [699, 238] on div "My Reports account_box" at bounding box center [639, 238] width 154 height 22
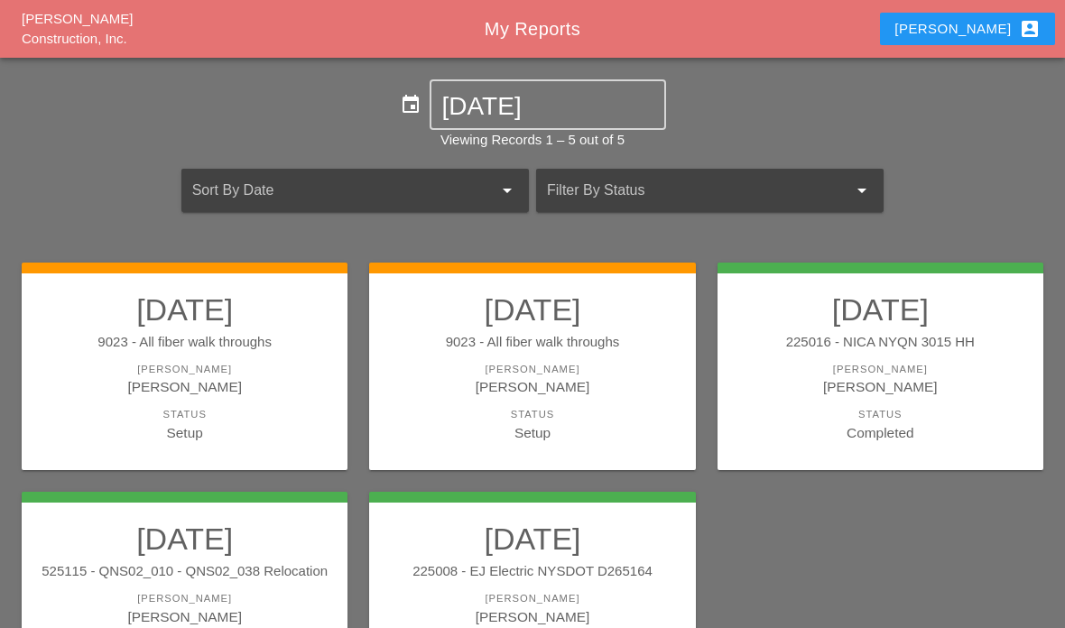
click at [579, 117] on input "[DATE]" at bounding box center [547, 106] width 211 height 29
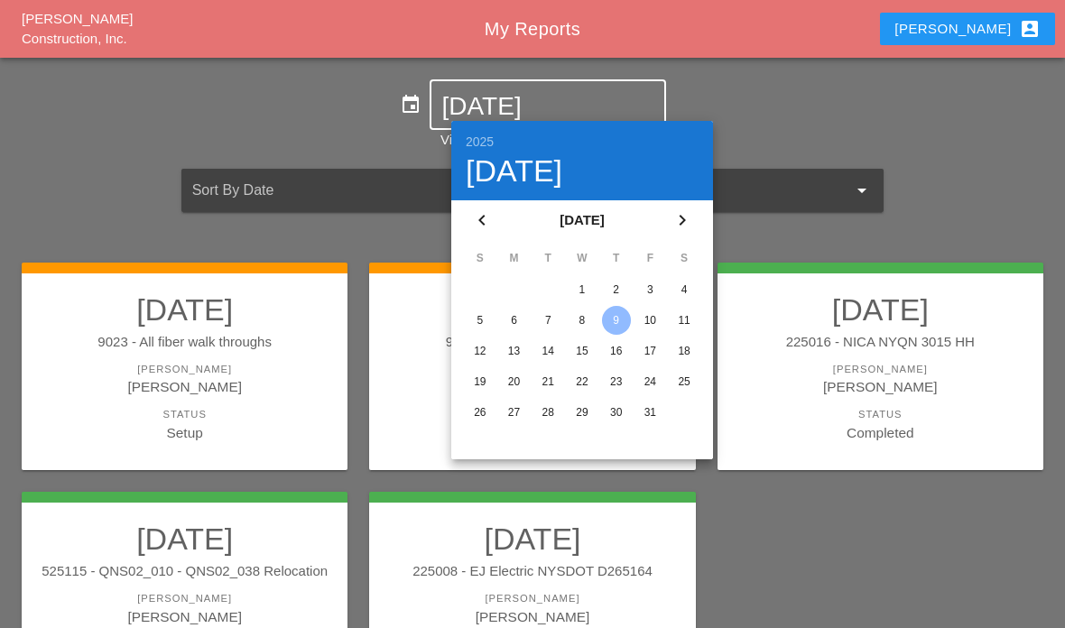
click at [653, 315] on div "10" at bounding box center [649, 320] width 29 height 29
